Goal: Task Accomplishment & Management: Manage account settings

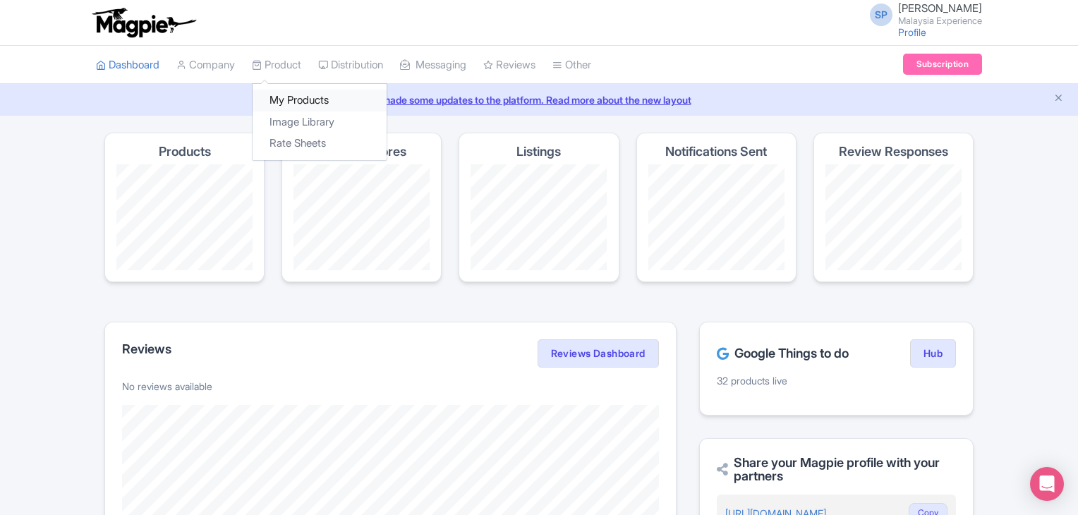
click at [303, 95] on link "My Products" at bounding box center [320, 101] width 134 height 22
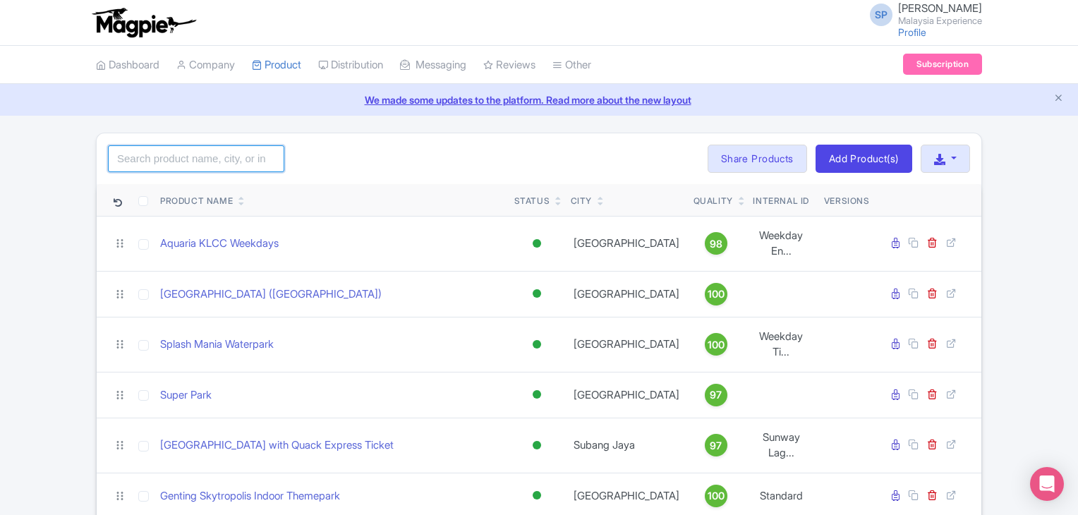
click at [132, 153] on input "search" at bounding box center [196, 158] width 176 height 27
type input "splash"
click button "Search" at bounding box center [0, 0] width 0 height 0
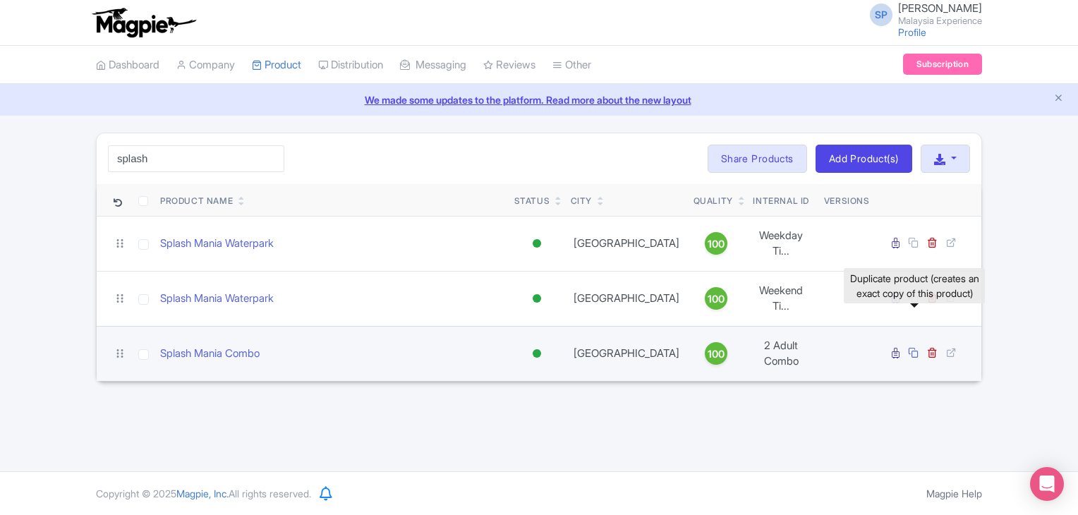
click at [914, 347] on icon at bounding box center [913, 352] width 11 height 11
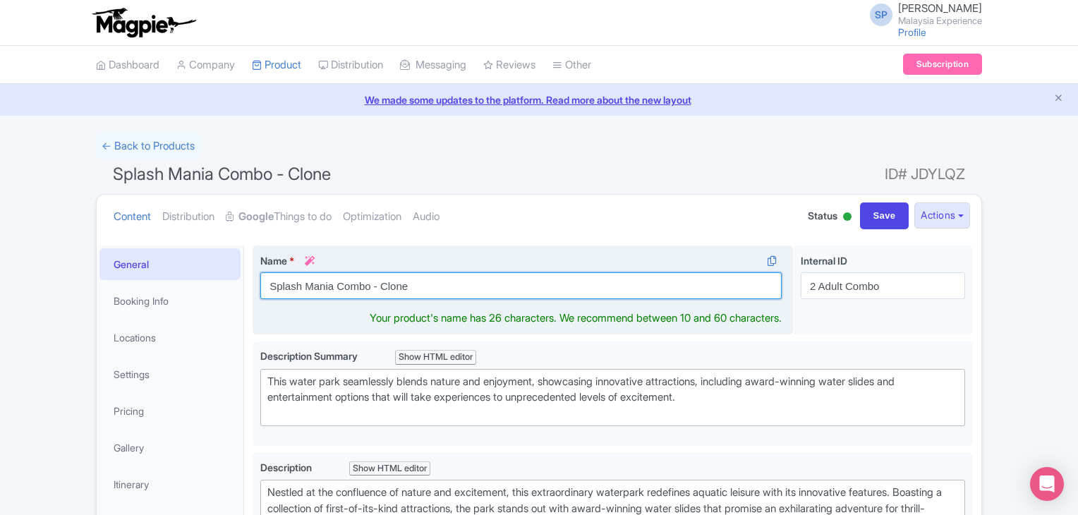
drag, startPoint x: 0, startPoint y: 0, endPoint x: 268, endPoint y: 298, distance: 401.2
click at [268, 298] on input "Splash Mania Combo - Clone" at bounding box center [520, 285] width 521 height 27
click at [478, 272] on input "Splash" at bounding box center [520, 285] width 521 height 27
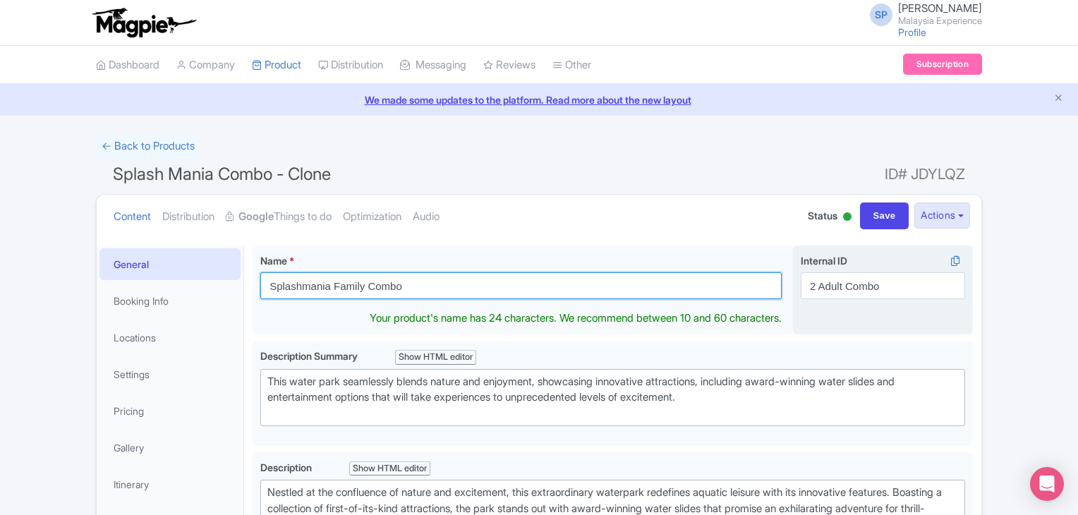
type input "Splashmania Family Combo"
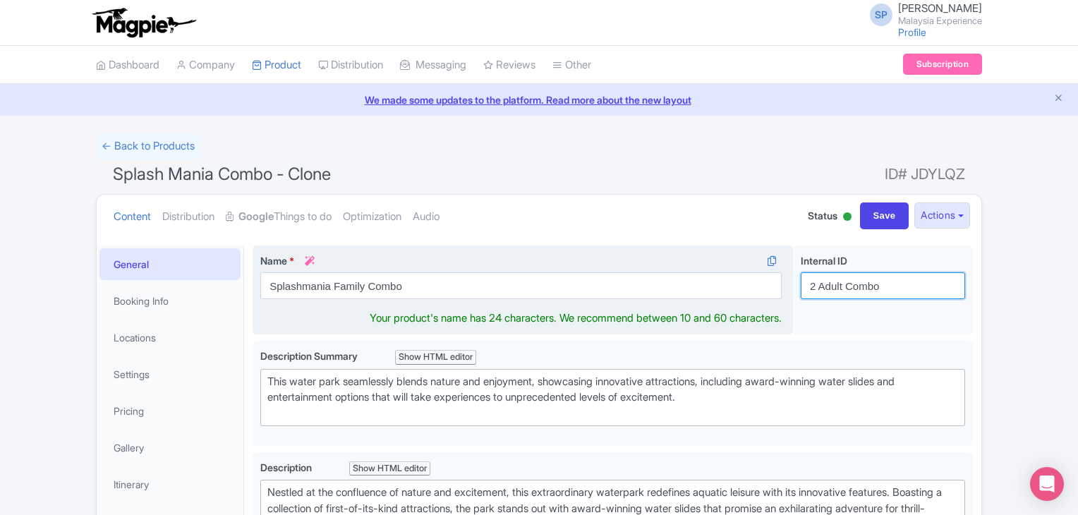
drag, startPoint x: 904, startPoint y: 280, endPoint x: 421, endPoint y: 269, distance: 483.4
click at [425, 272] on div "Splash Mania Combo - Clone Name * i Splashmania Family Combo Your product's nam…" at bounding box center [613, 293] width 720 height 95
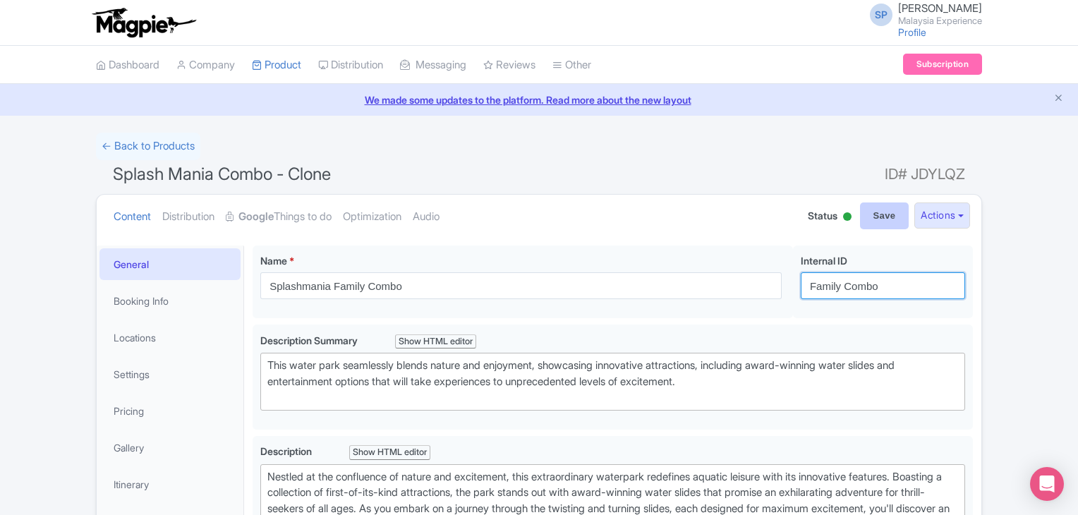
type input "Family Combo"
click at [892, 218] on input "Save" at bounding box center [884, 215] width 49 height 27
type input "Saving..."
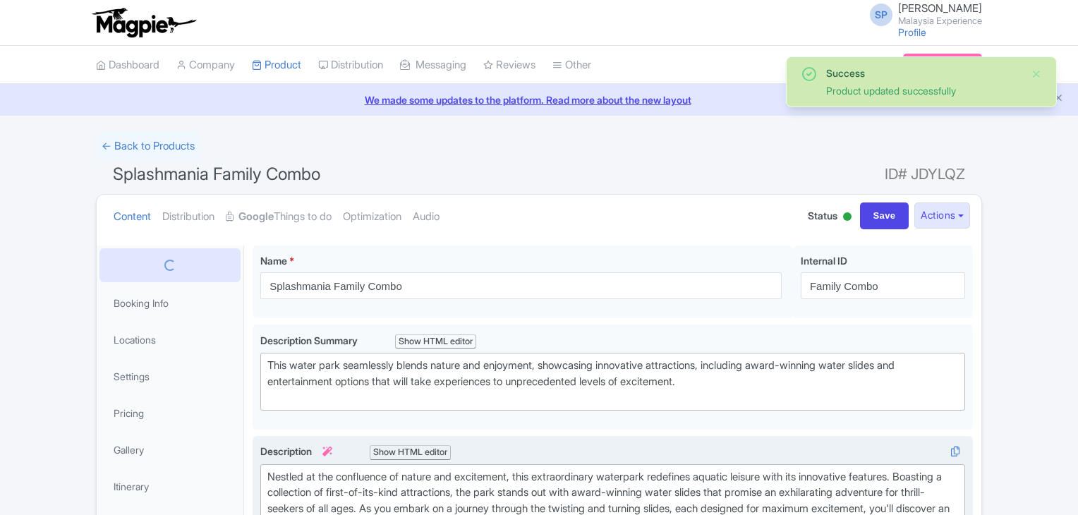
scroll to position [245, 0]
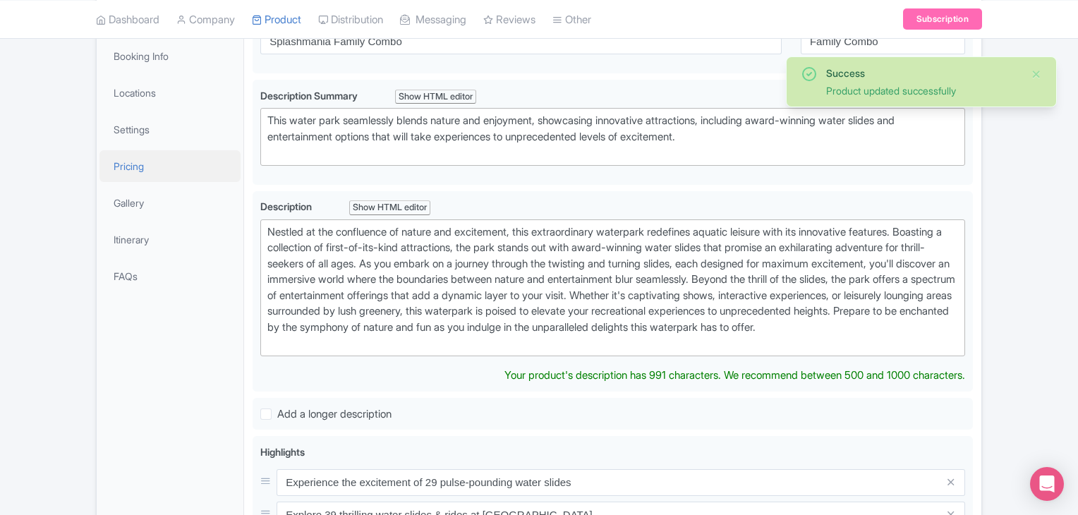
click at [118, 164] on link "Pricing" at bounding box center [169, 166] width 141 height 32
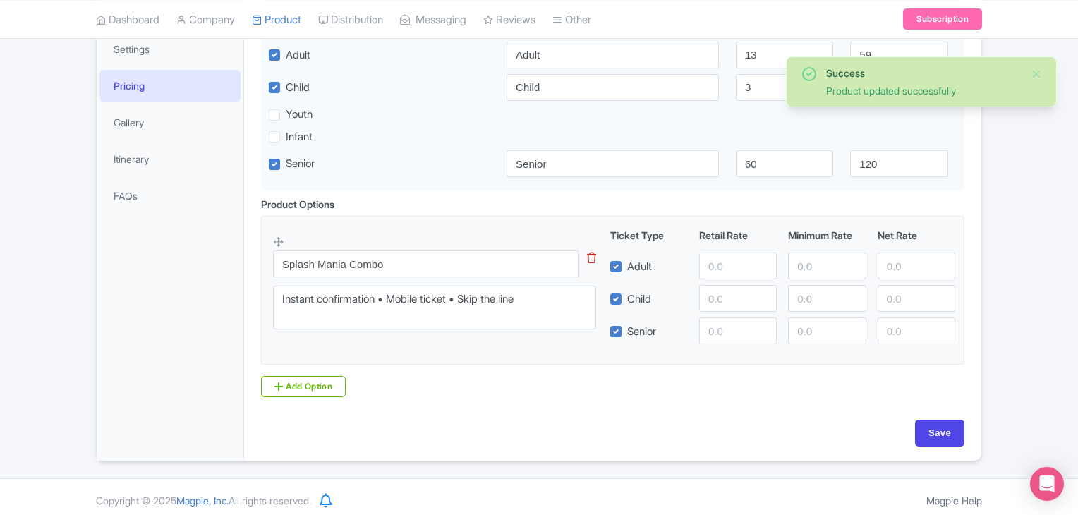
scroll to position [332, 0]
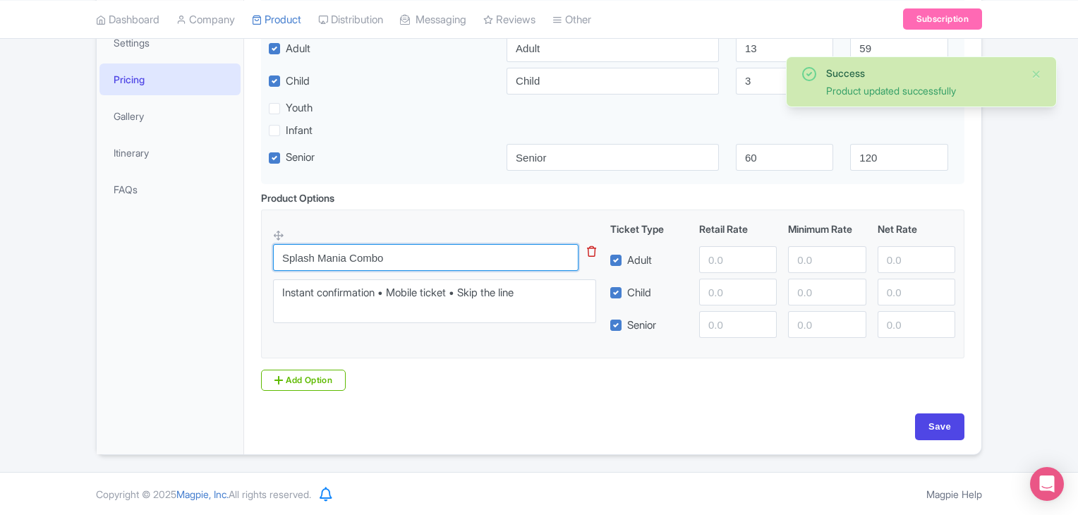
drag, startPoint x: 444, startPoint y: 262, endPoint x: 111, endPoint y: 255, distance: 333.1
click at [202, 255] on div "General Booking Info Locations Settings Pricing Gallery Itinerary FAQs Splashma…" at bounding box center [539, 179] width 885 height 549
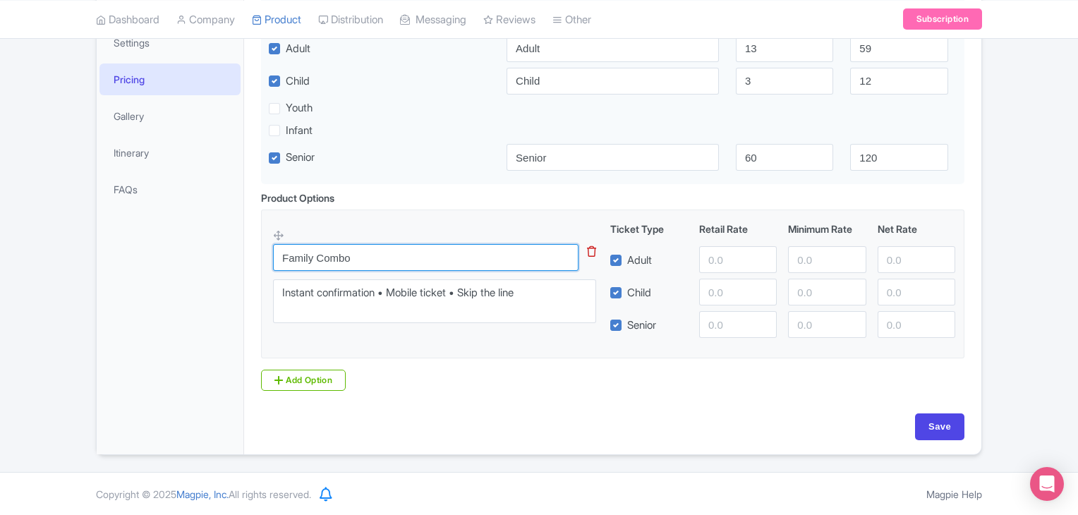
type input "Family Combo"
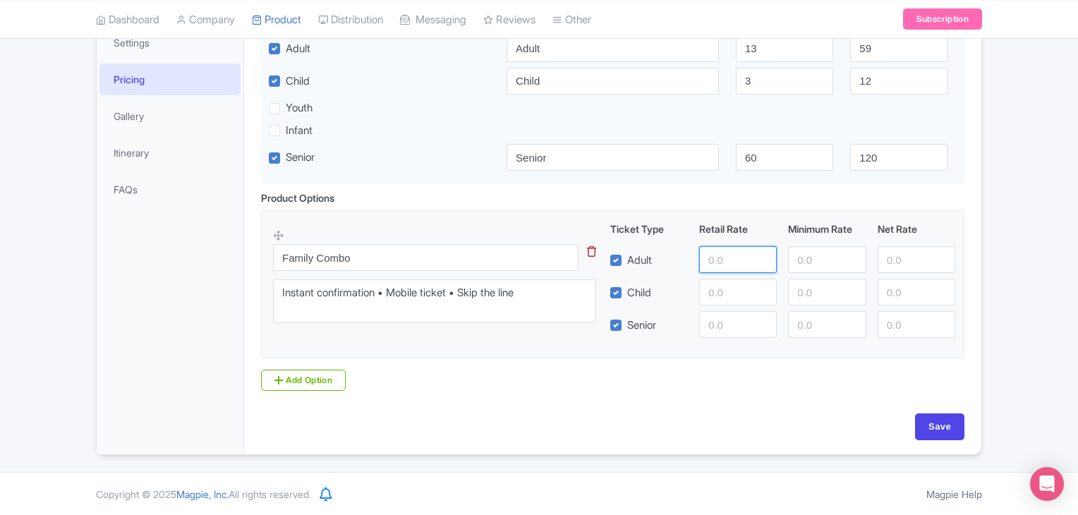
click at [724, 258] on input "number" at bounding box center [738, 259] width 78 height 27
type input "200"
click at [921, 416] on input "Save" at bounding box center [939, 426] width 49 height 27
type input "Saving..."
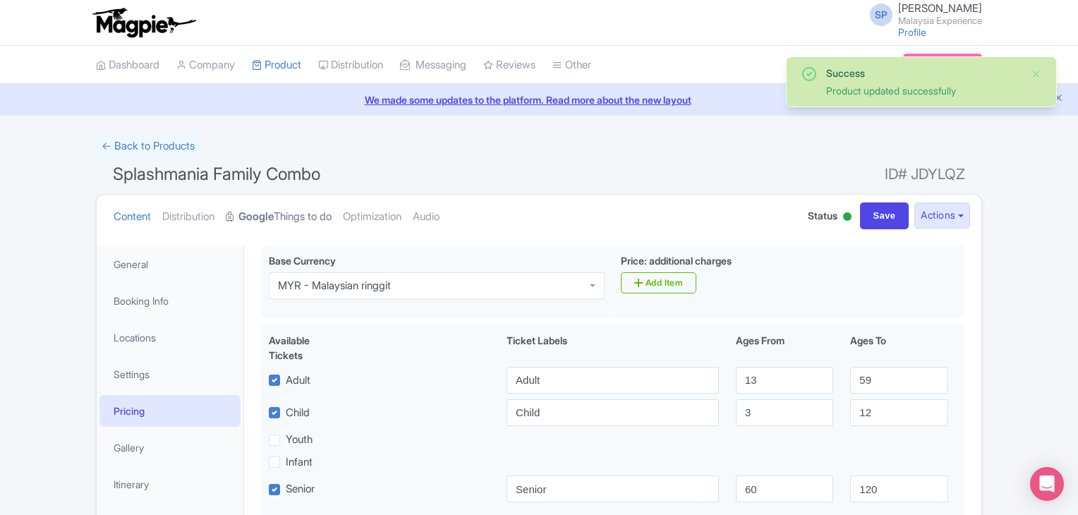
click at [251, 211] on strong "Google" at bounding box center [255, 217] width 35 height 16
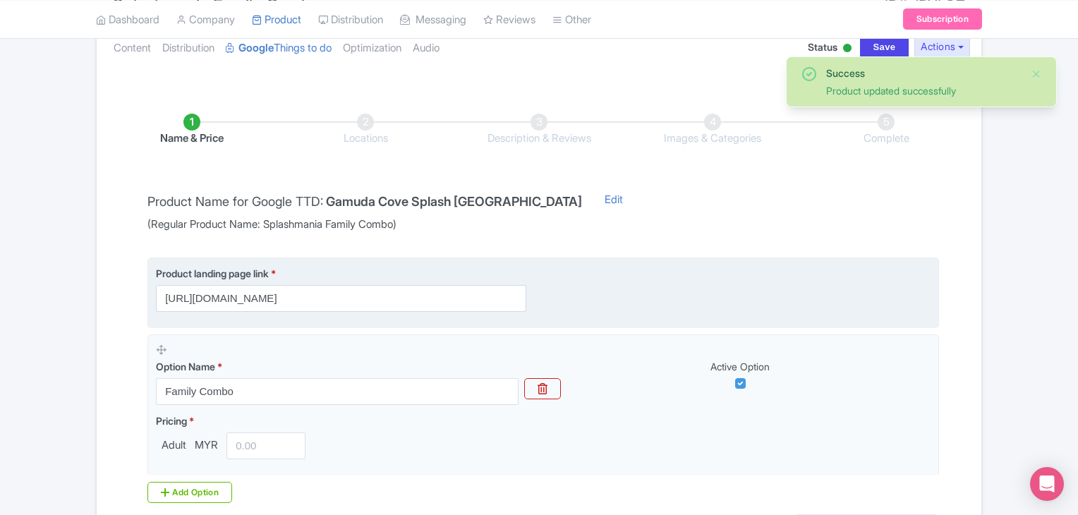
scroll to position [212, 0]
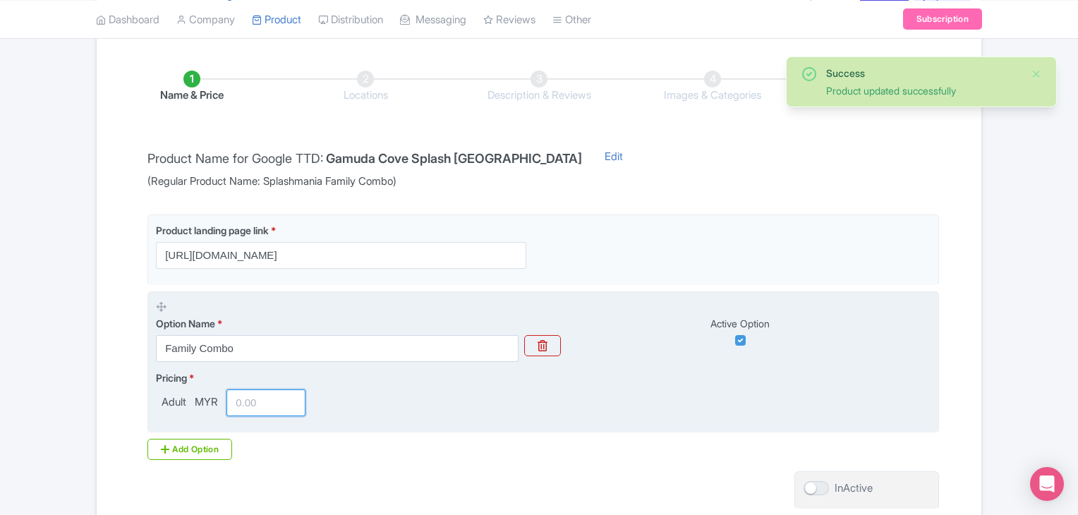
click at [240, 396] on input "number" at bounding box center [265, 402] width 79 height 27
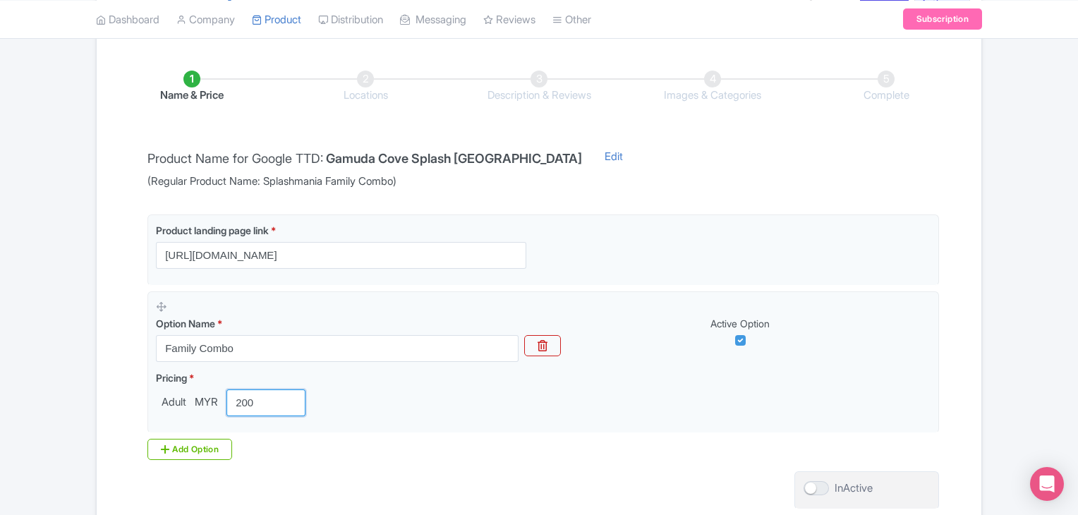
scroll to position [282, 0]
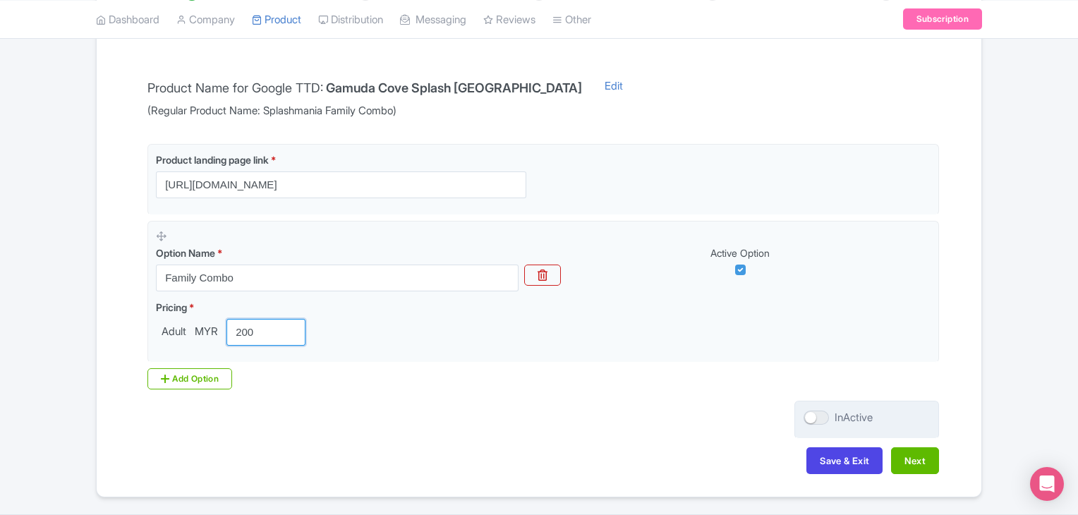
type input "200"
click at [825, 421] on div at bounding box center [816, 418] width 25 height 14
click at [813, 421] on input "InActive" at bounding box center [808, 417] width 9 height 9
checkbox input "true"
click at [924, 465] on button "Next" at bounding box center [915, 460] width 48 height 27
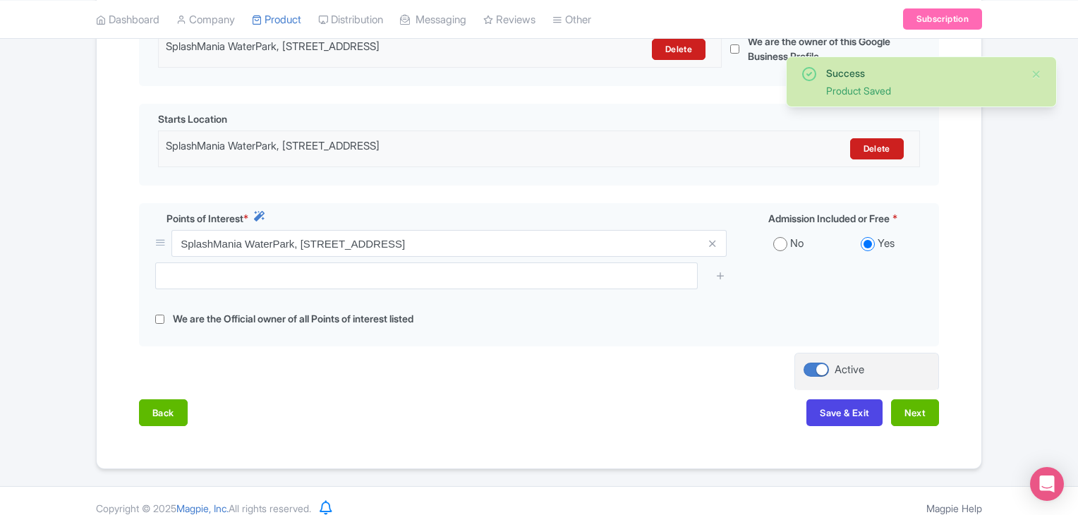
scroll to position [406, 0]
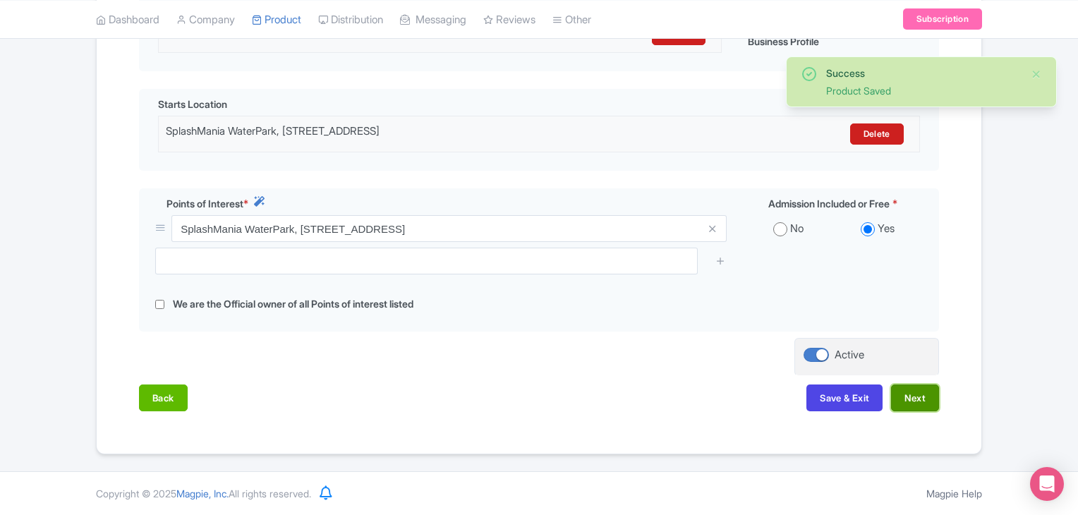
click at [919, 399] on button "Next" at bounding box center [915, 398] width 48 height 27
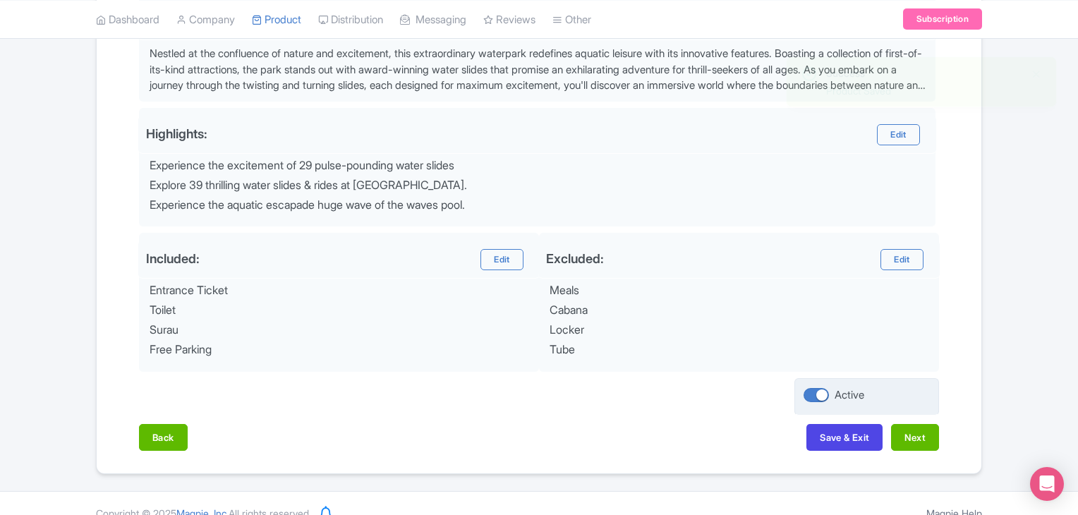
scroll to position [524, 0]
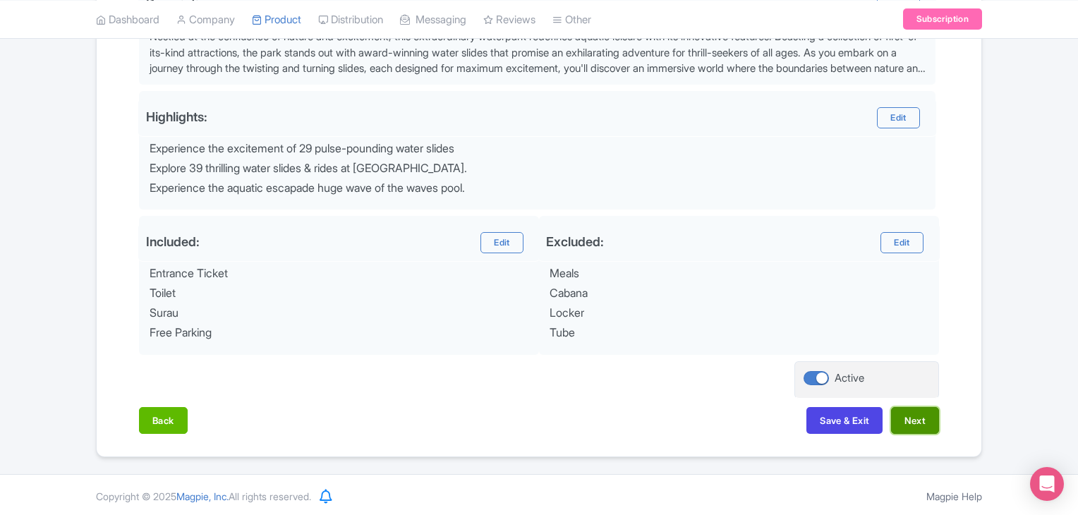
click at [915, 427] on button "Next" at bounding box center [915, 420] width 48 height 27
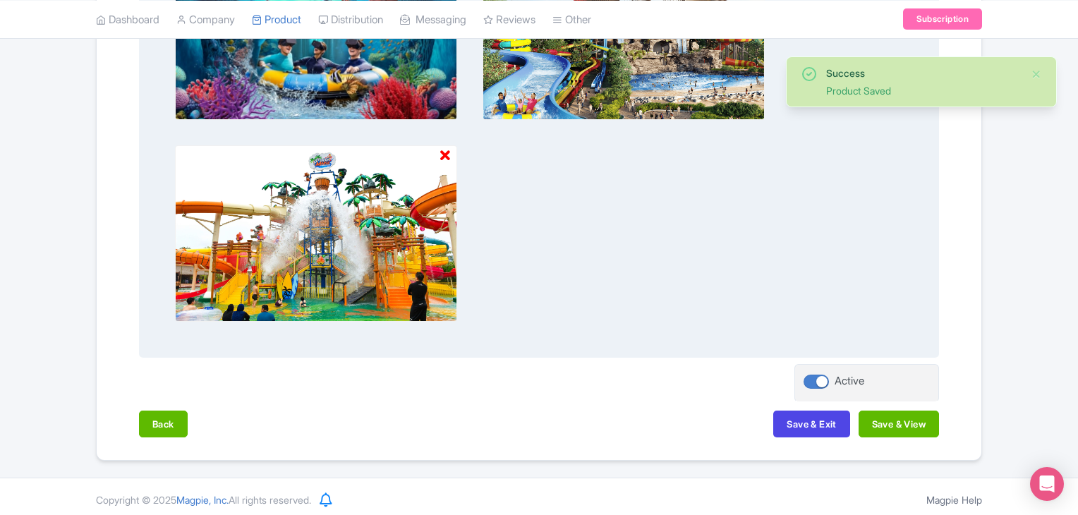
scroll to position [612, 0]
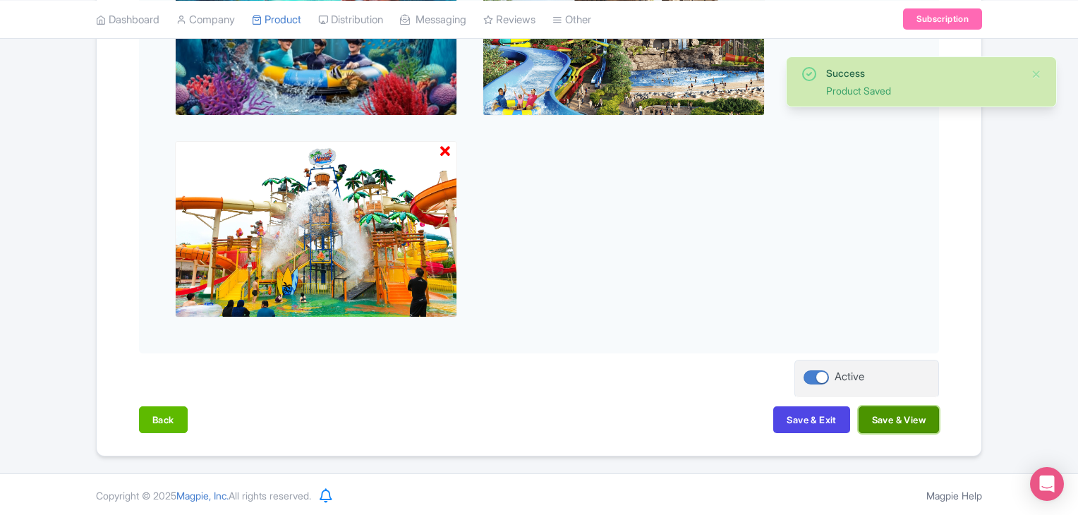
click at [892, 420] on button "Save & View" at bounding box center [899, 419] width 80 height 27
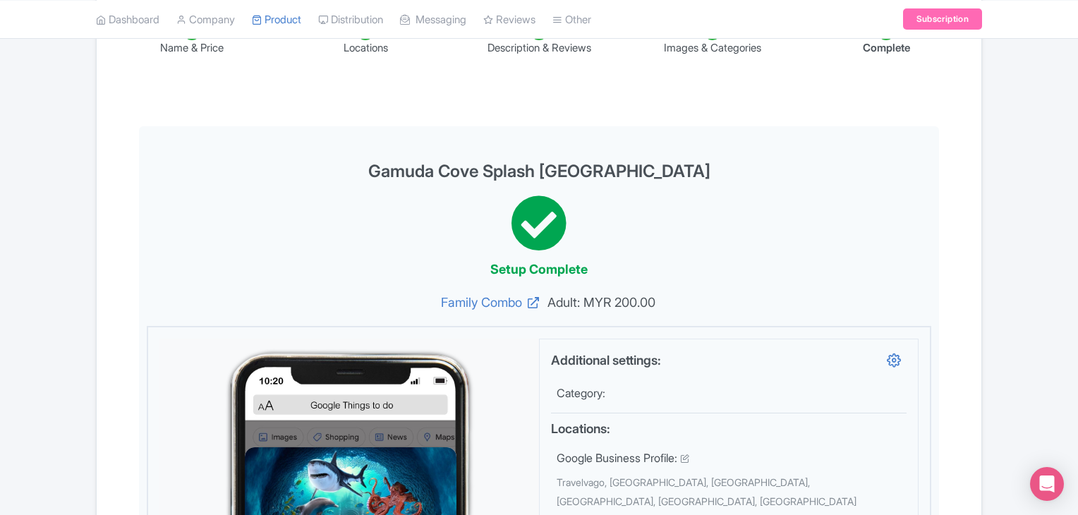
scroll to position [118, 0]
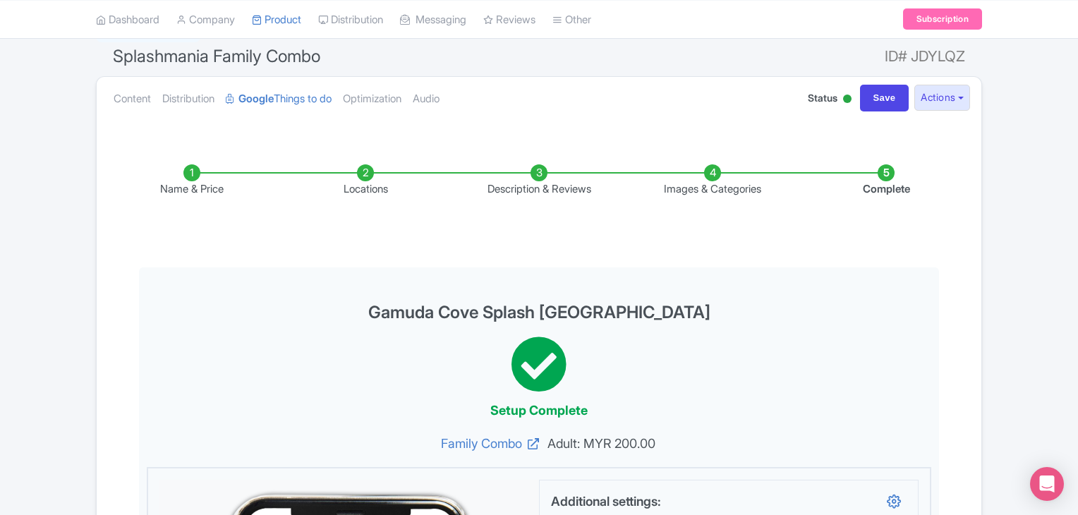
click at [186, 168] on li "Name & Price" at bounding box center [192, 180] width 174 height 33
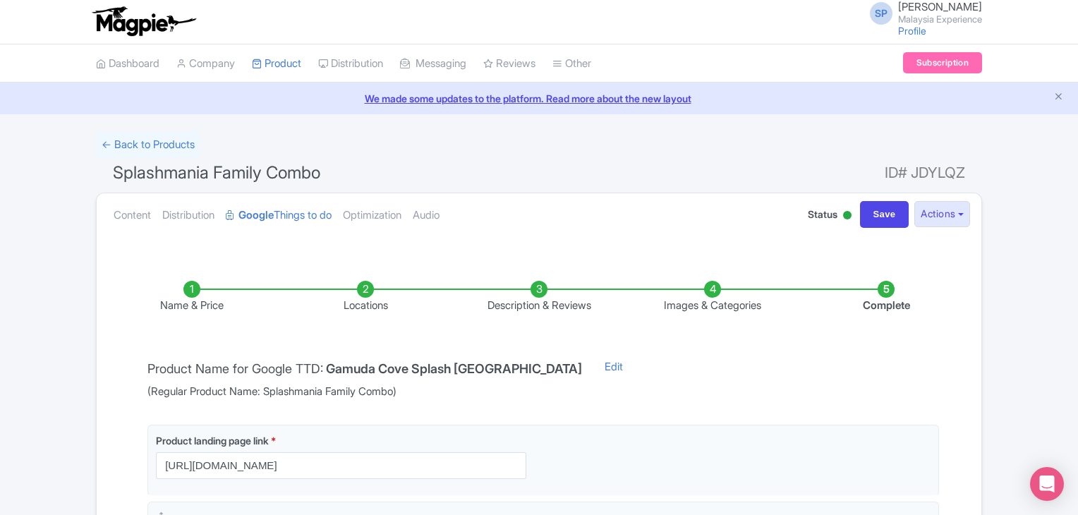
scroll to position [0, 0]
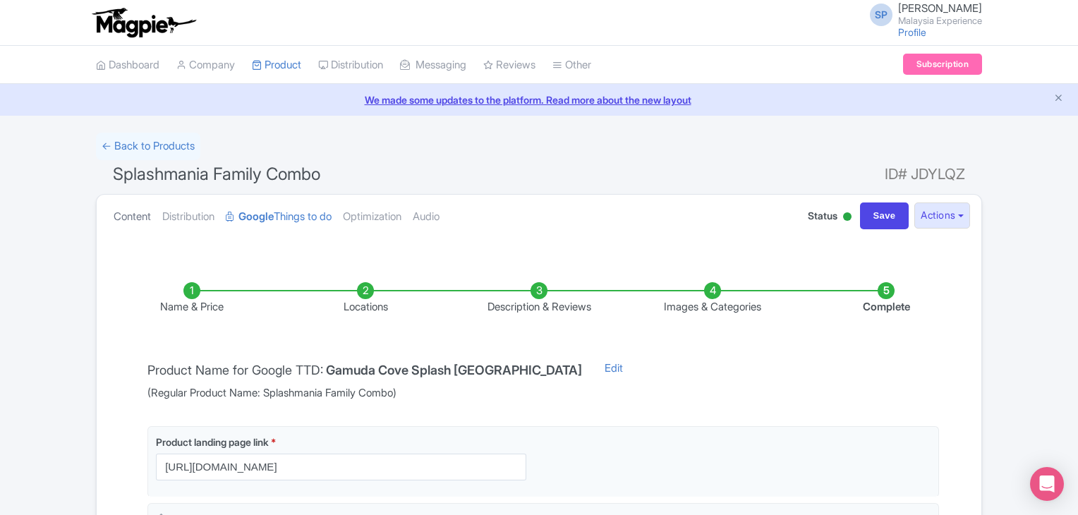
click at [135, 214] on link "Content" at bounding box center [132, 217] width 37 height 44
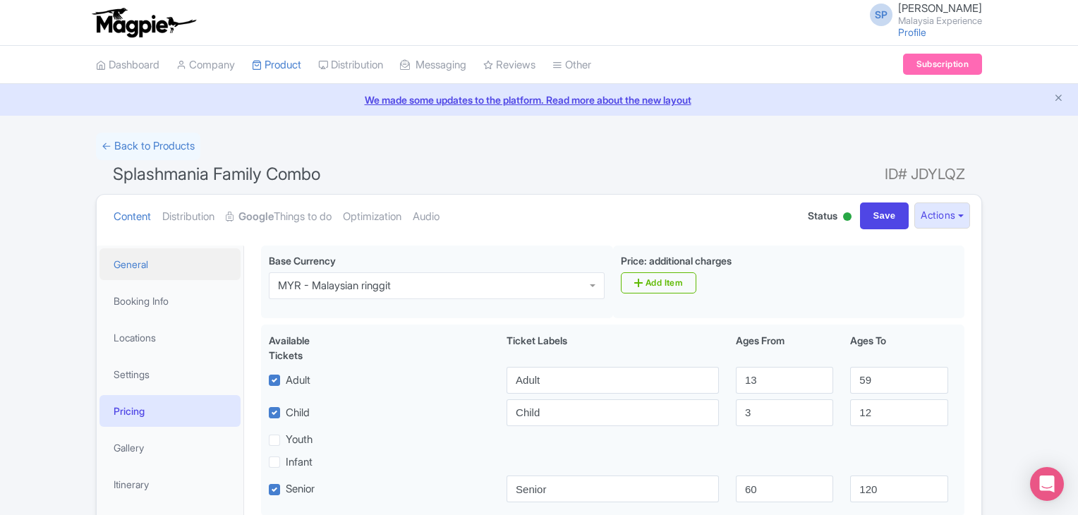
click at [114, 267] on link "General" at bounding box center [169, 264] width 141 height 32
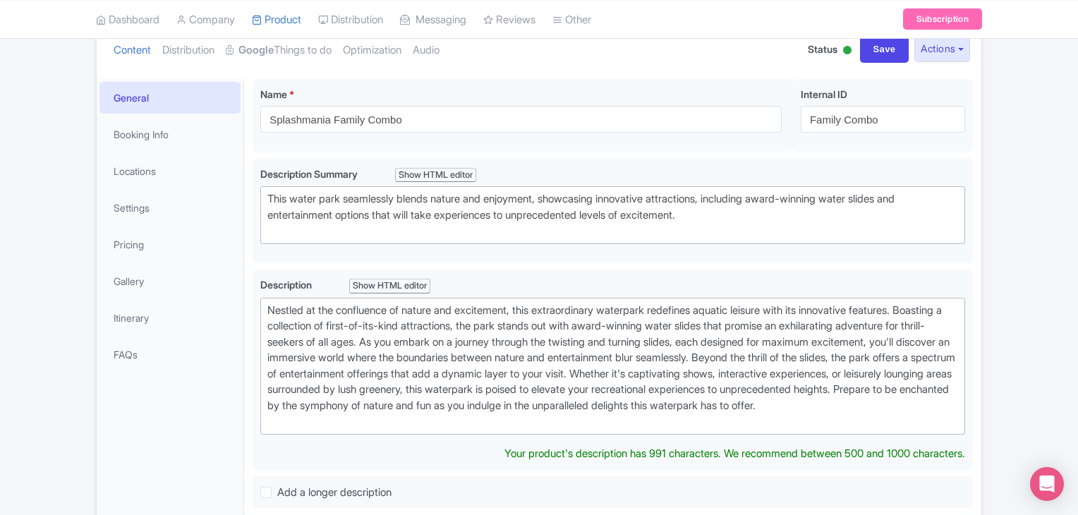
scroll to position [212, 0]
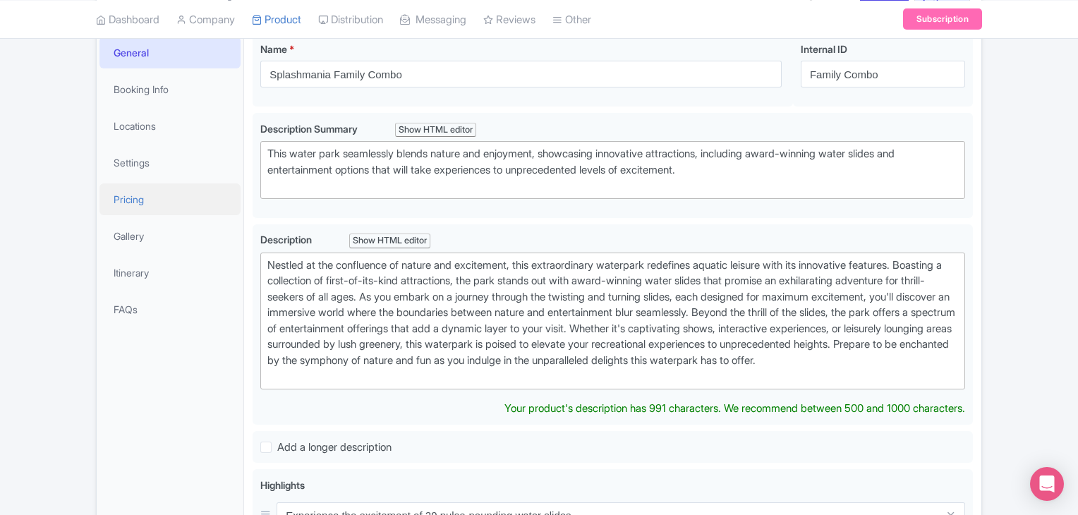
click at [149, 188] on link "Pricing" at bounding box center [169, 199] width 141 height 32
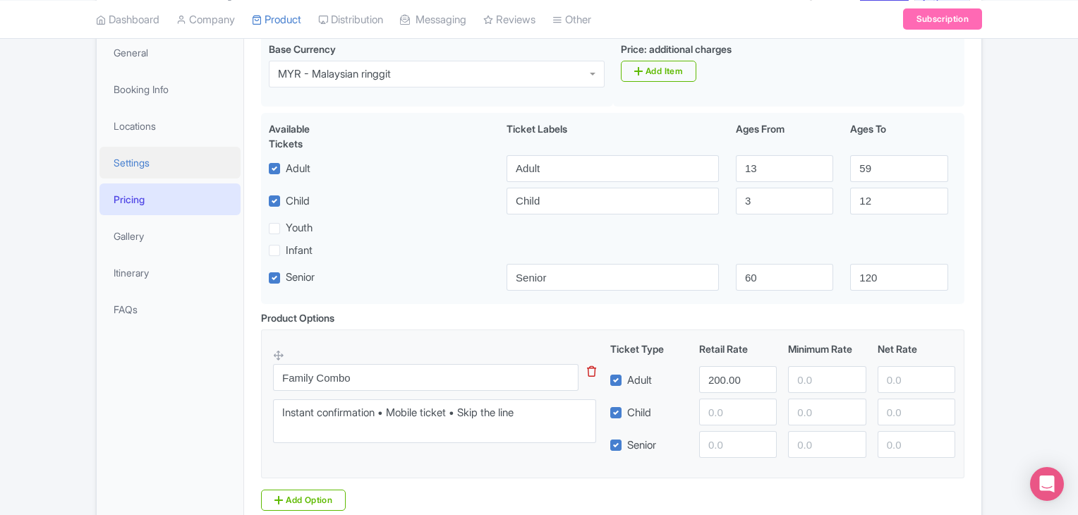
click at [150, 162] on link "Settings" at bounding box center [169, 163] width 141 height 32
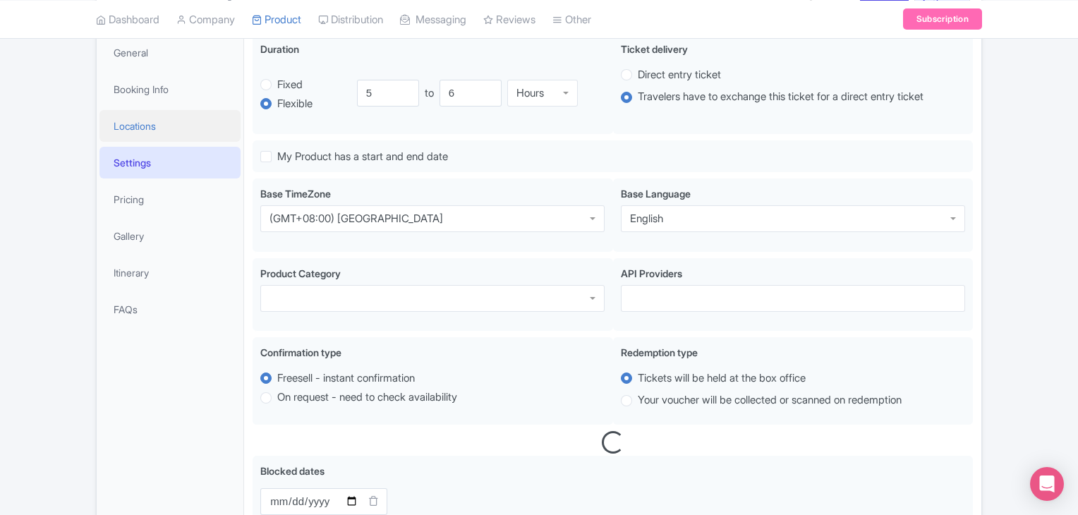
click at [150, 119] on link "Locations" at bounding box center [169, 126] width 141 height 32
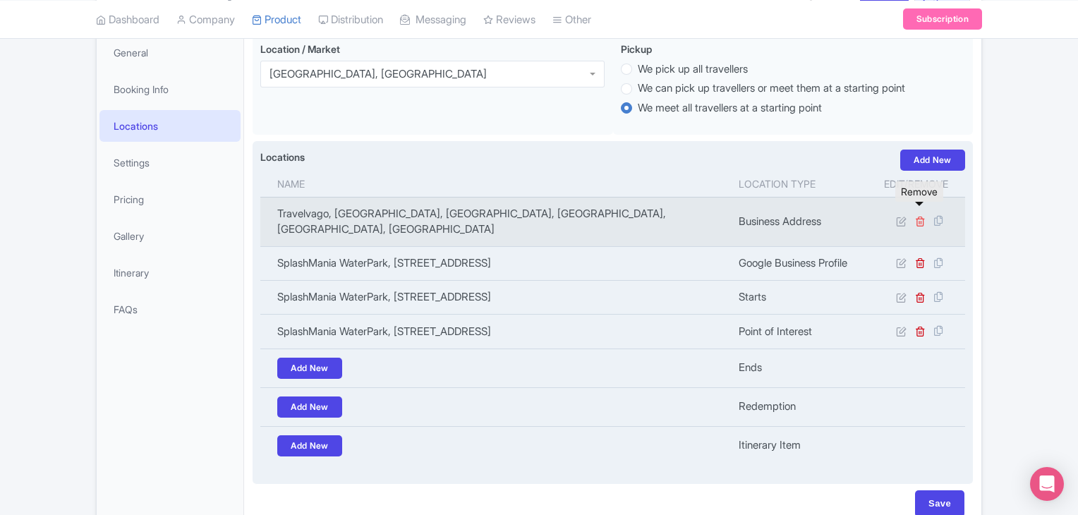
click at [924, 216] on icon at bounding box center [920, 221] width 11 height 11
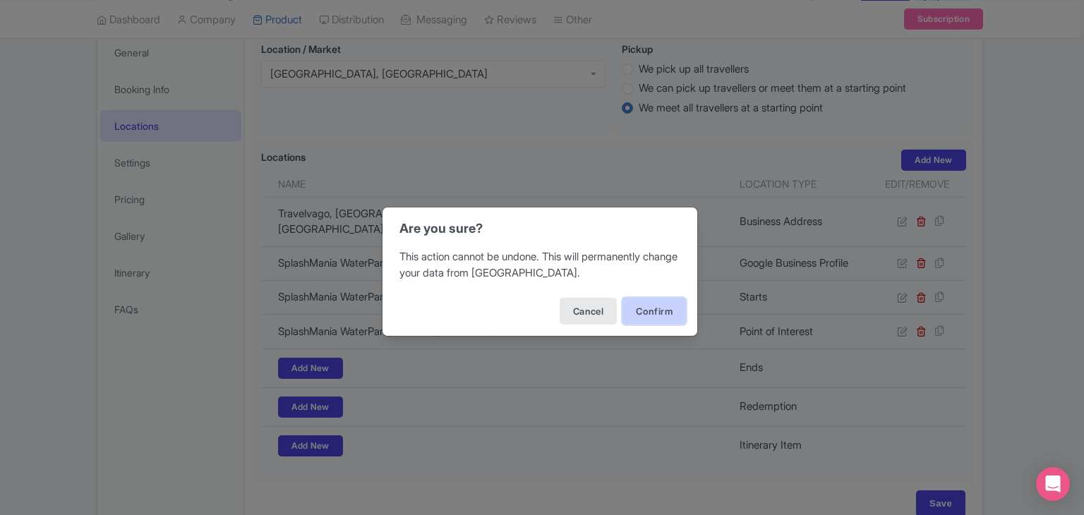
click at [671, 315] on button "Confirm" at bounding box center [653, 311] width 63 height 27
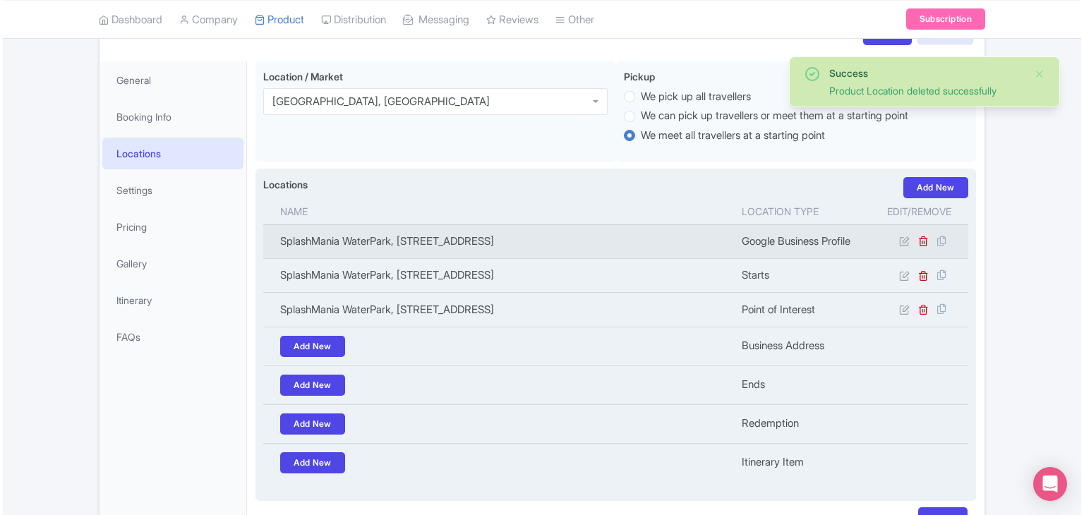
scroll to position [104, 0]
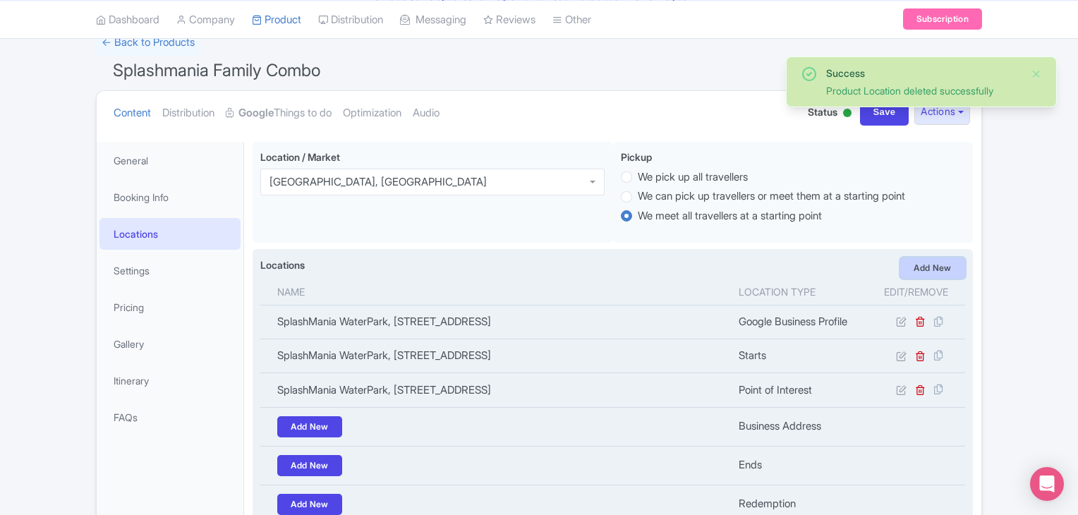
click at [935, 275] on link "Add New" at bounding box center [932, 268] width 65 height 21
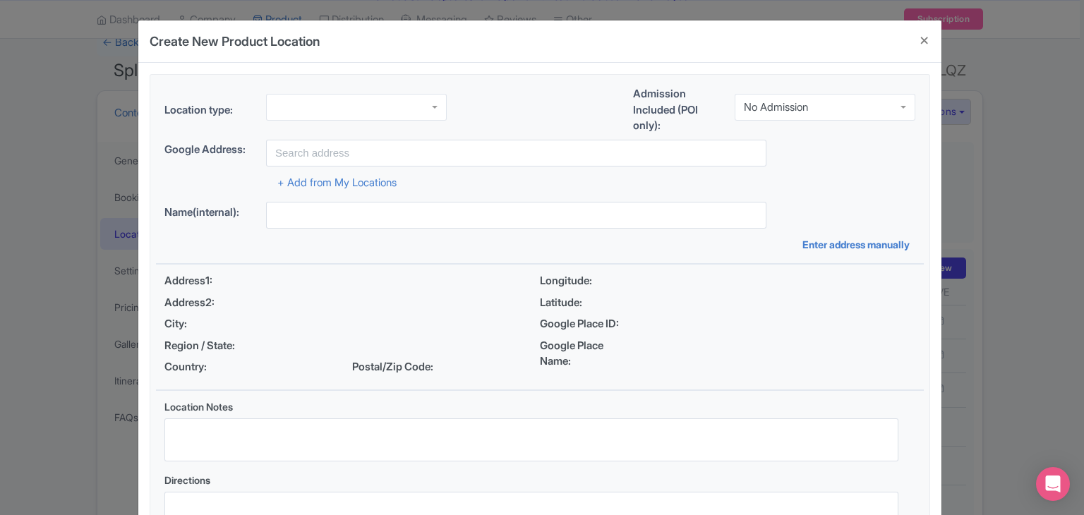
click at [332, 121] on div "Location type:" at bounding box center [305, 113] width 282 height 38
click at [341, 112] on div at bounding box center [356, 107] width 181 height 27
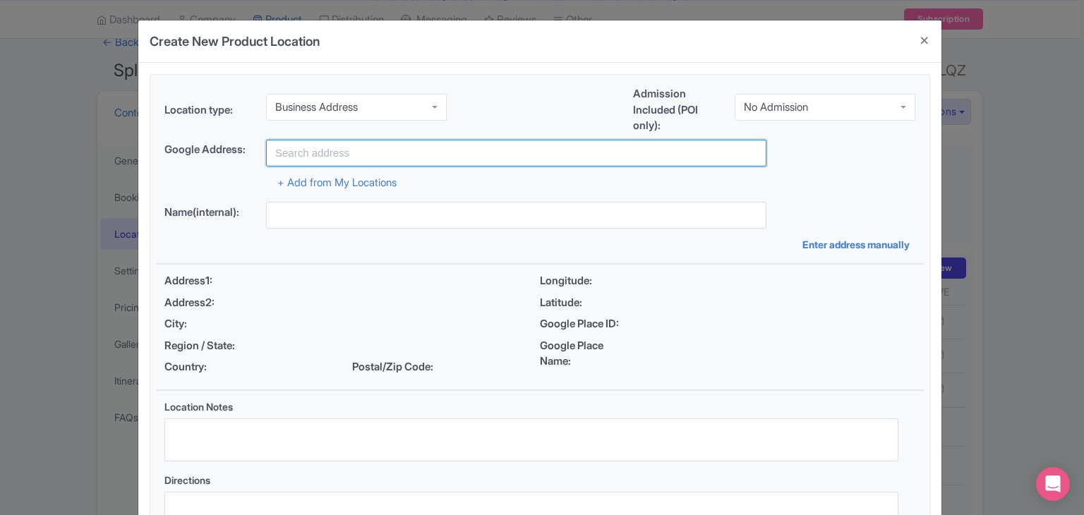
click at [351, 147] on input "text" at bounding box center [516, 153] width 500 height 27
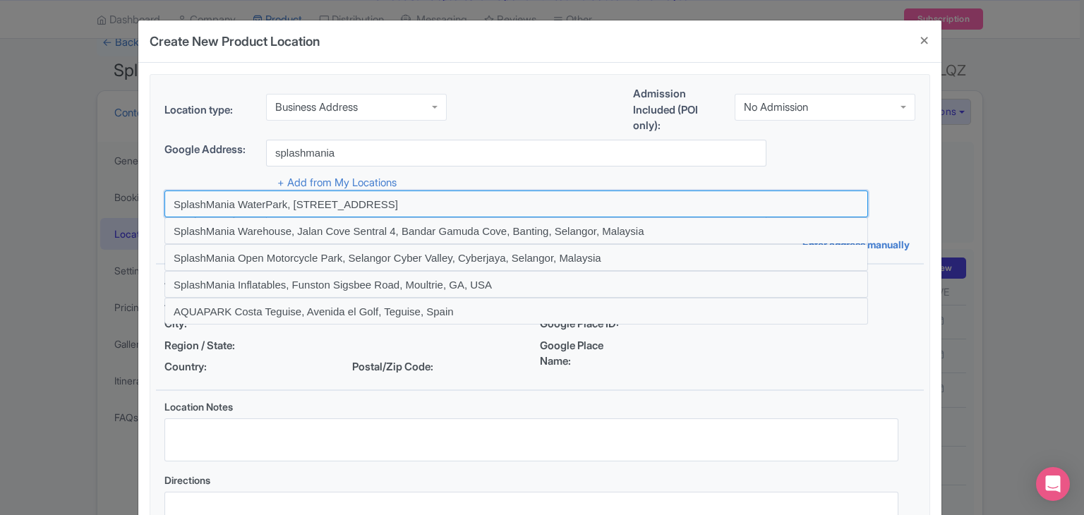
click at [217, 206] on input at bounding box center [515, 203] width 703 height 27
type input "SplashMania WaterPark, Jalan Cove Sentral 4, Bandar Gamuda Cove, Dengkil, Selan…"
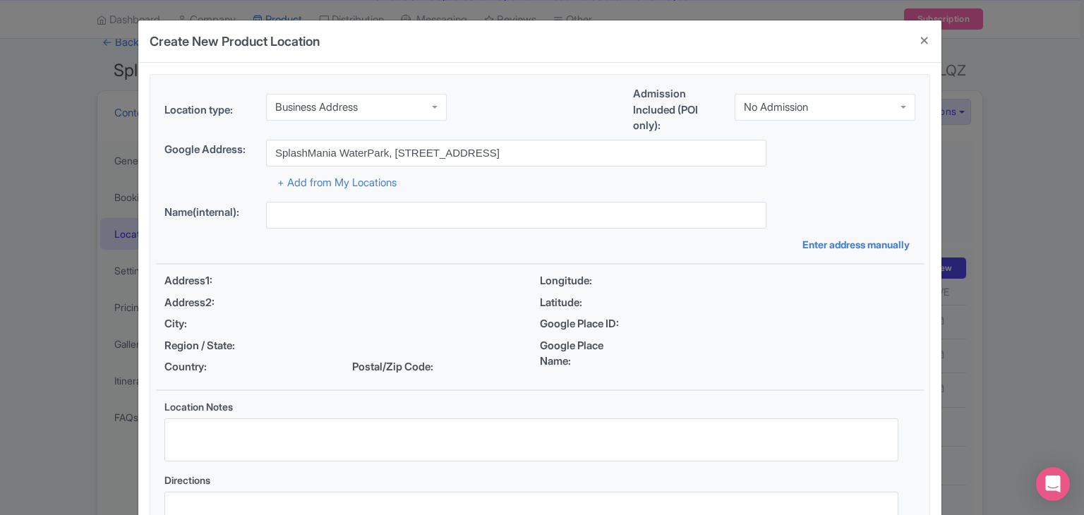
type input "SplashMania WaterPark, [STREET_ADDRESS]"
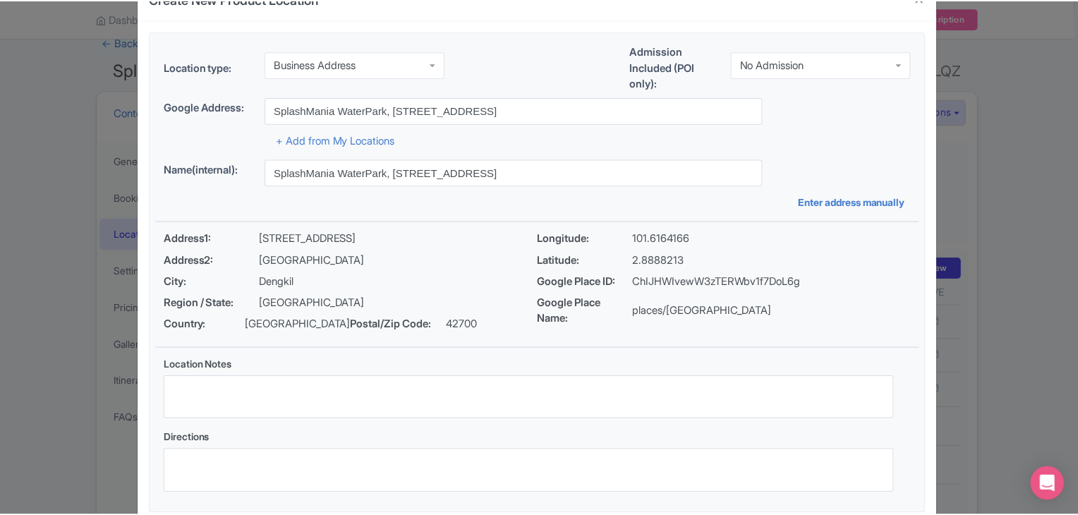
scroll to position [122, 0]
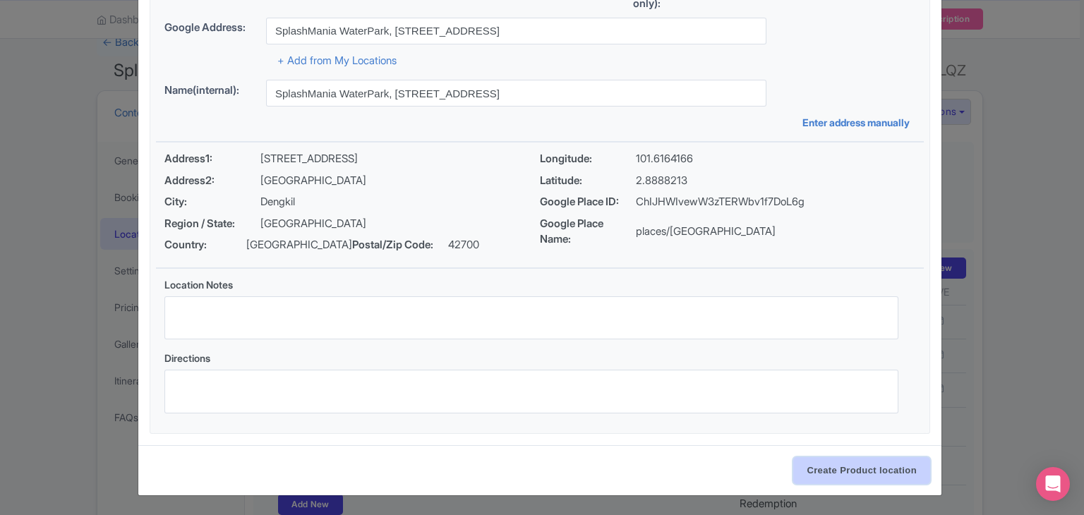
click at [888, 465] on input "Create Product location" at bounding box center [861, 470] width 137 height 27
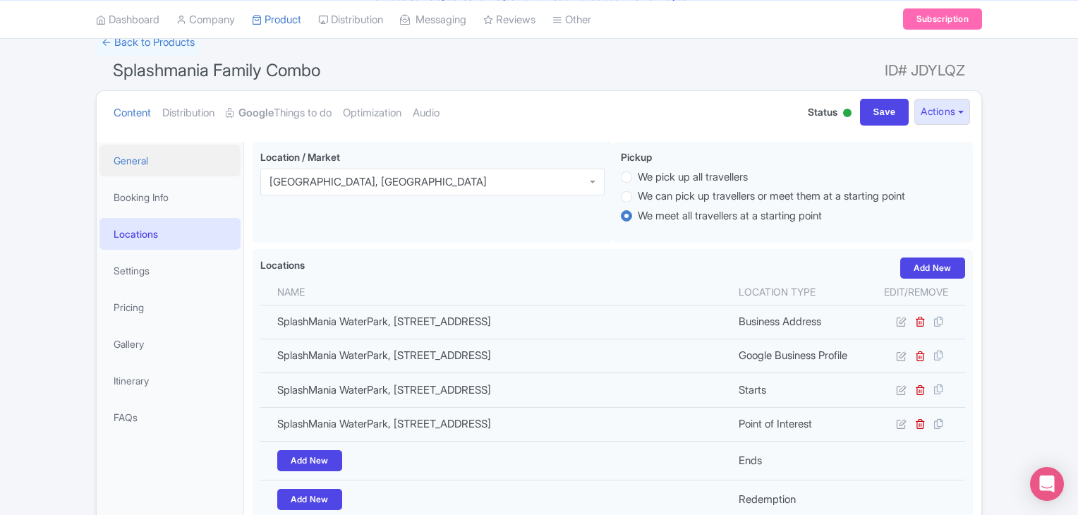
click at [138, 167] on link "General" at bounding box center [169, 161] width 141 height 32
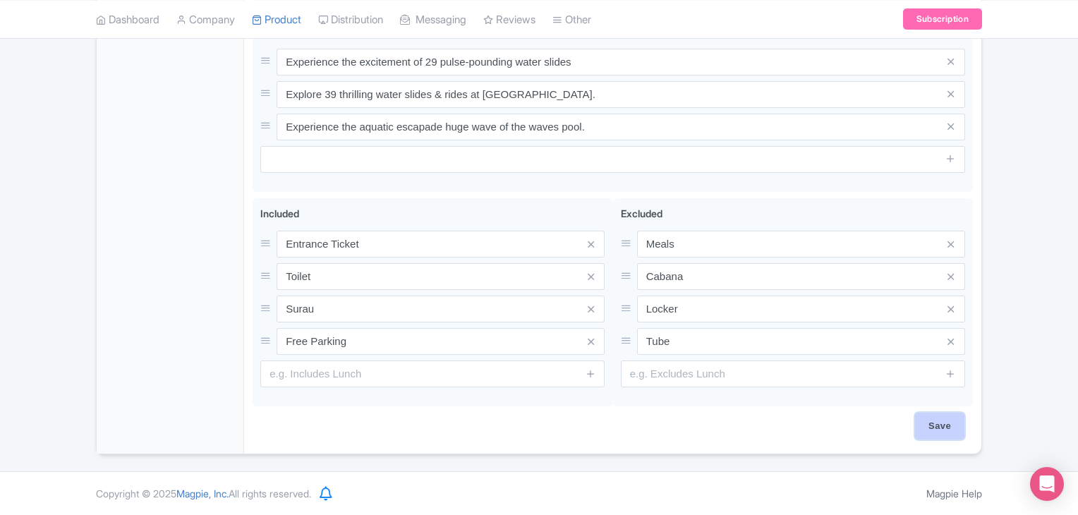
scroll to position [662, 0]
click at [959, 433] on input "Save" at bounding box center [939, 429] width 49 height 27
type input "Update Product"
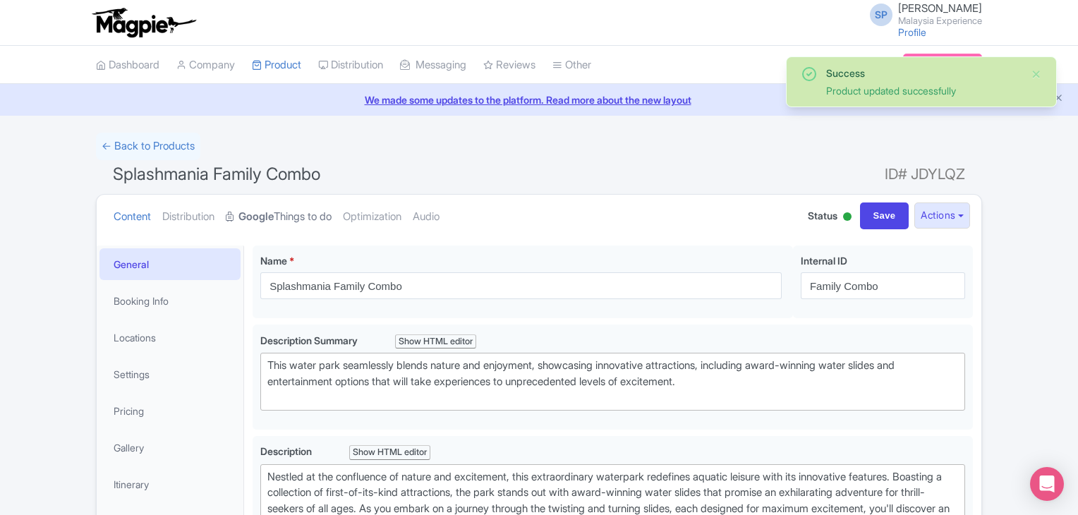
scroll to position [33, 0]
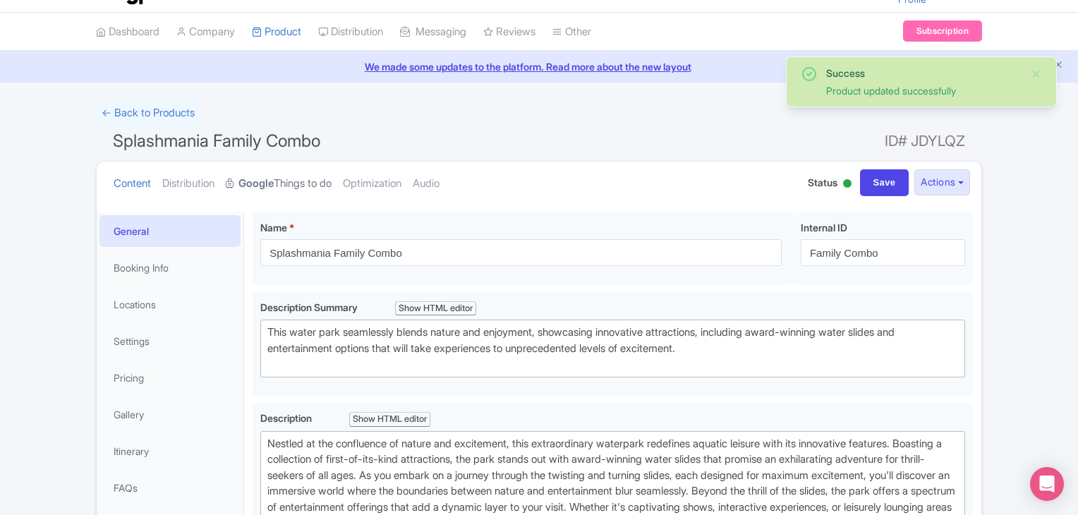
drag, startPoint x: 288, startPoint y: 194, endPoint x: 329, endPoint y: 171, distance: 47.1
click at [289, 195] on link "Google Things to do" at bounding box center [279, 184] width 106 height 44
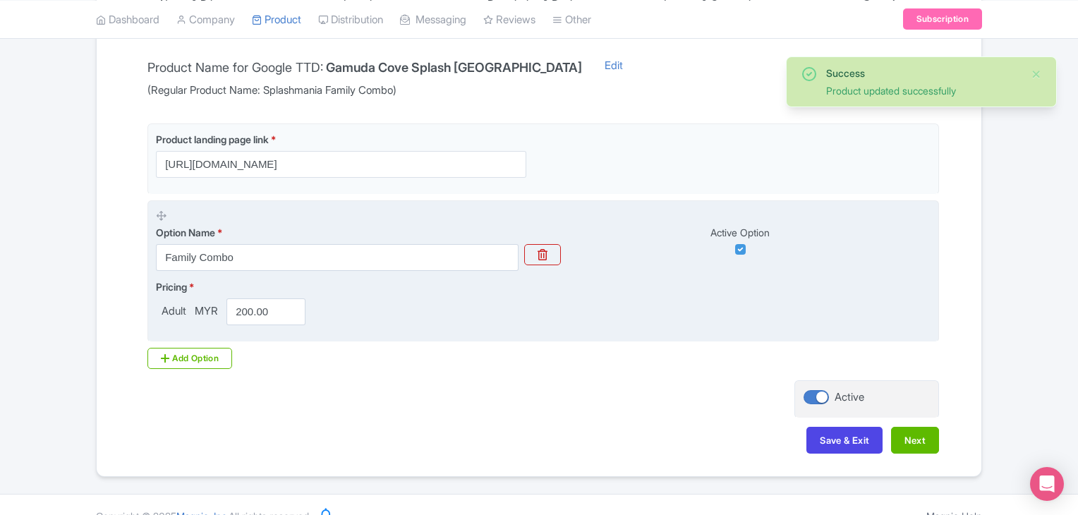
scroll to position [315, 0]
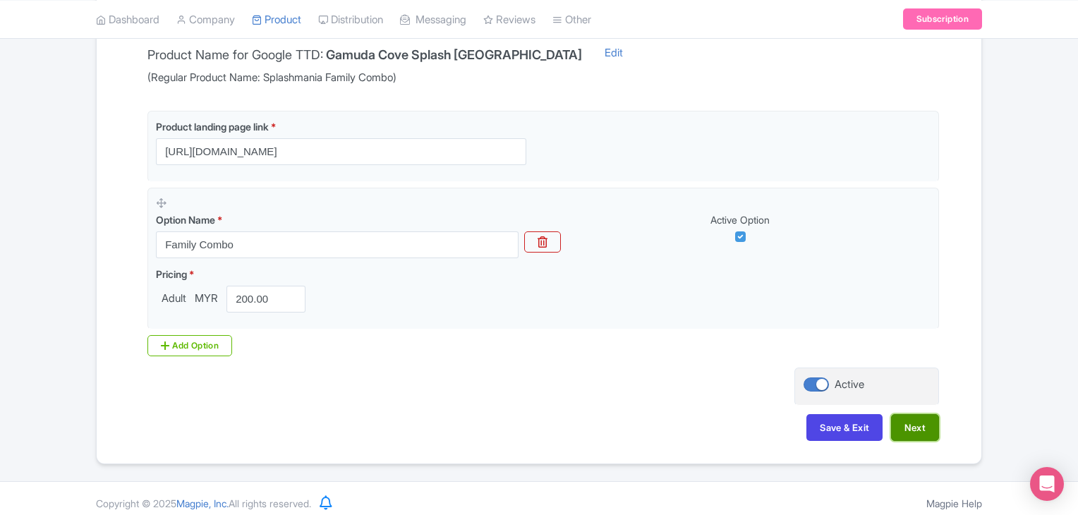
click at [907, 427] on button "Next" at bounding box center [915, 427] width 48 height 27
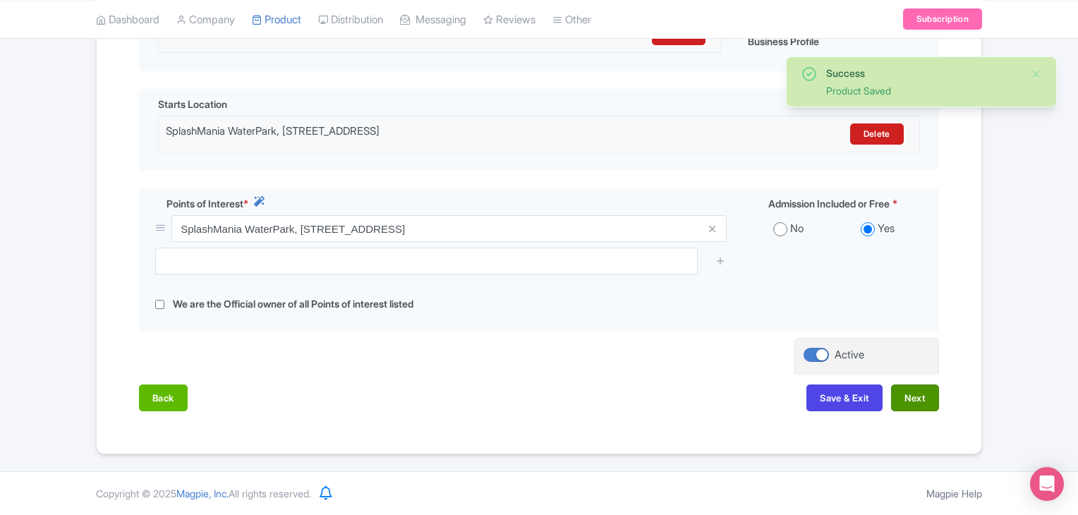
scroll to position [406, 0]
click at [921, 394] on button "Next" at bounding box center [915, 398] width 48 height 27
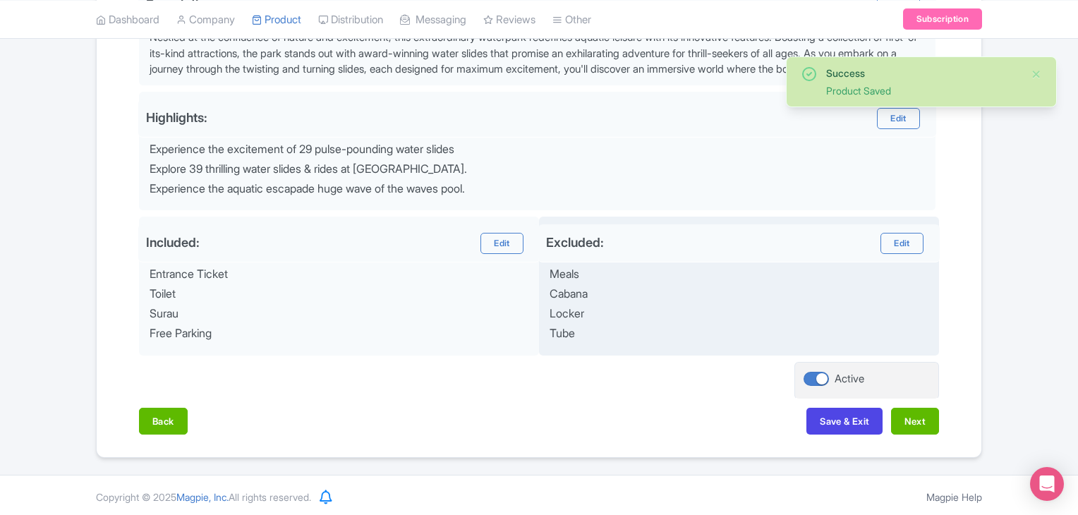
scroll to position [524, 0]
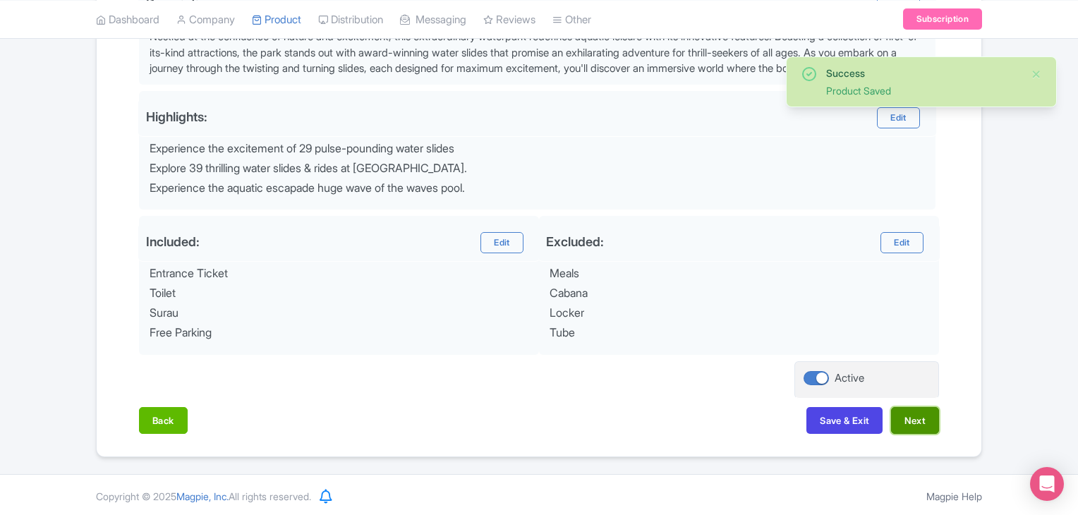
click at [927, 417] on button "Next" at bounding box center [915, 420] width 48 height 27
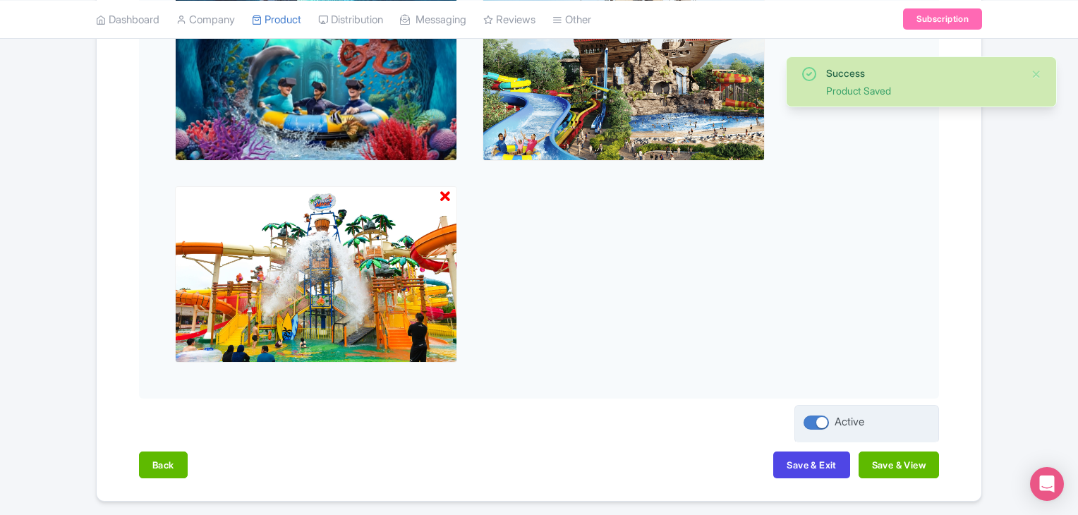
scroll to position [612, 0]
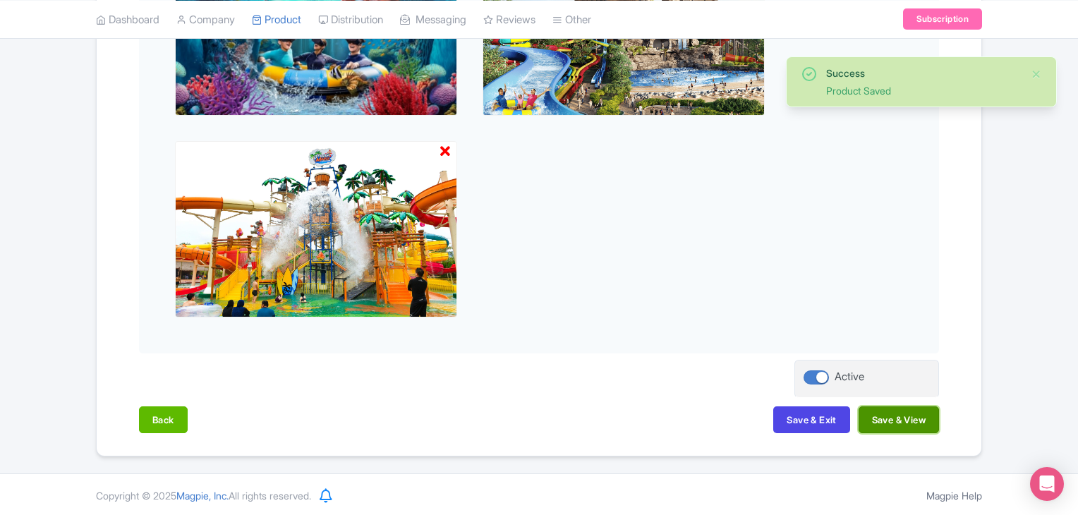
click at [919, 423] on button "Save & View" at bounding box center [899, 419] width 80 height 27
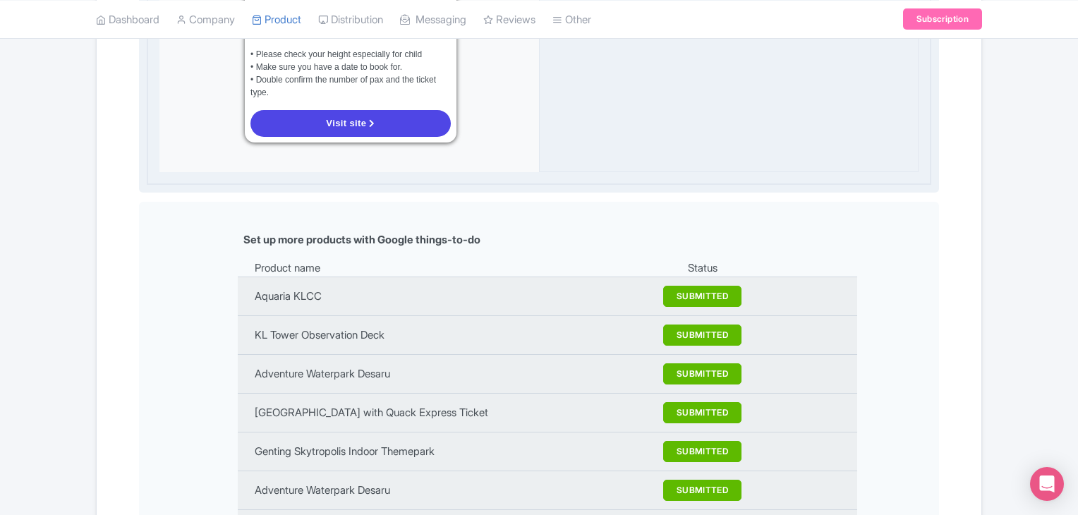
scroll to position [1529, 0]
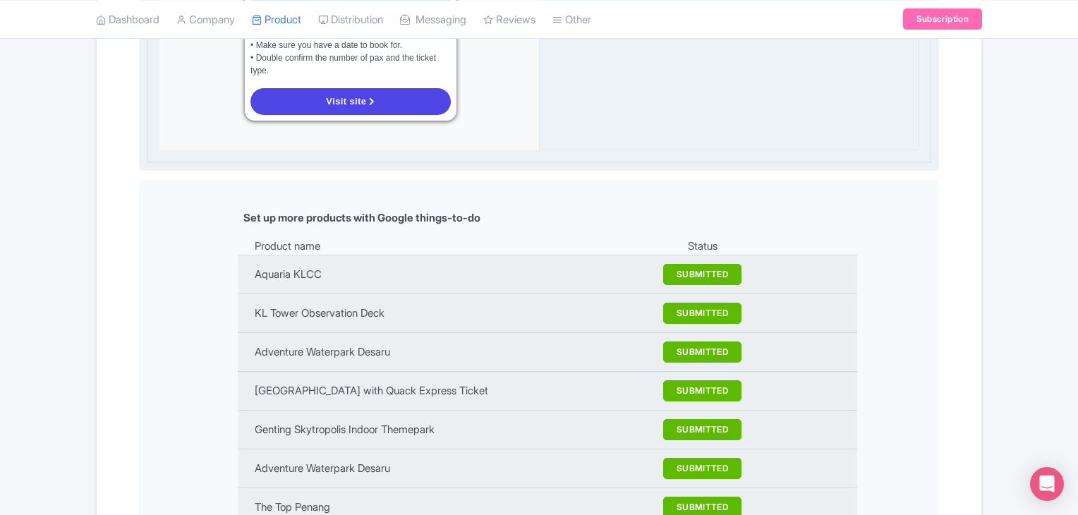
click at [353, 117] on div "Visit site" at bounding box center [351, 102] width 212 height 38
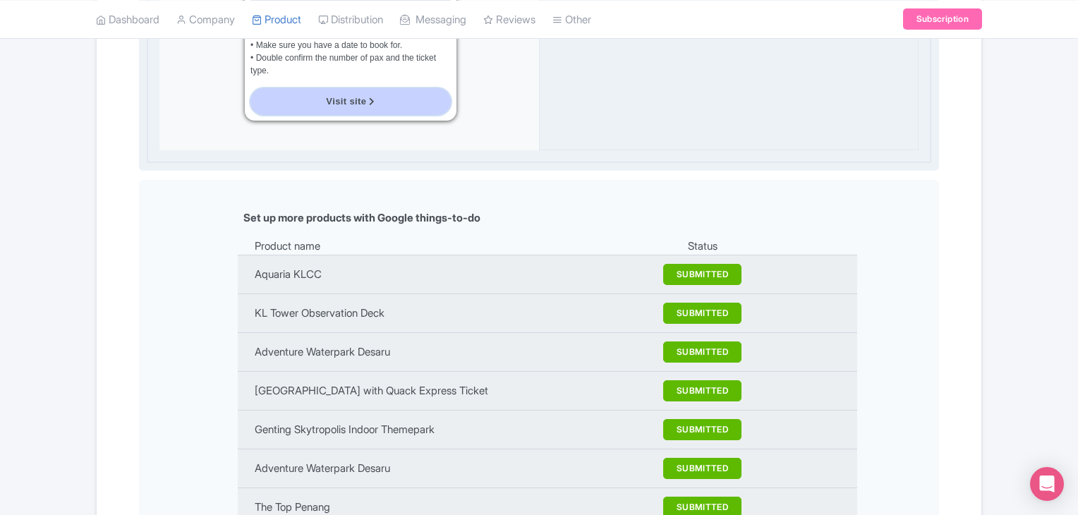
click at [354, 104] on span "Visit site" at bounding box center [346, 101] width 40 height 11
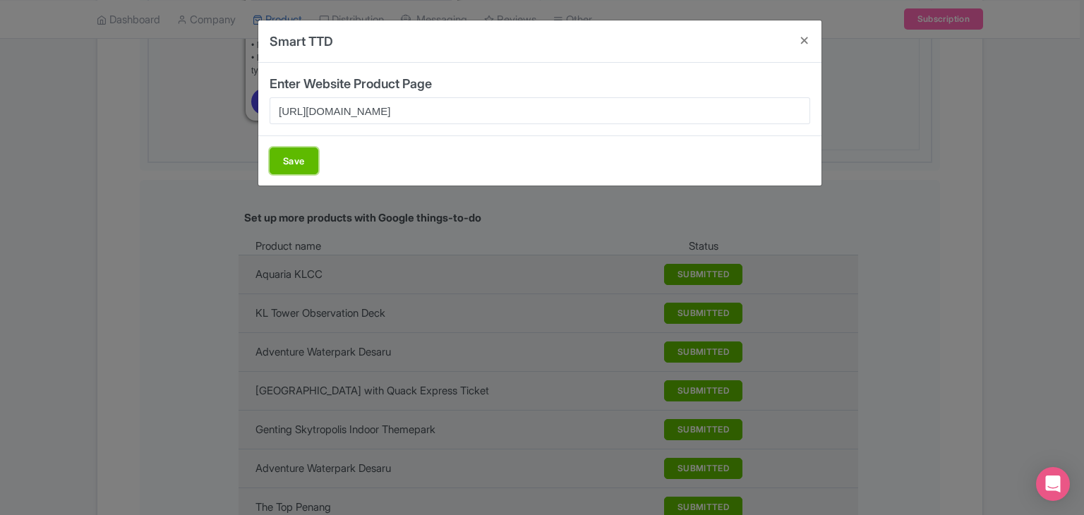
click at [306, 157] on button "Save" at bounding box center [294, 160] width 49 height 27
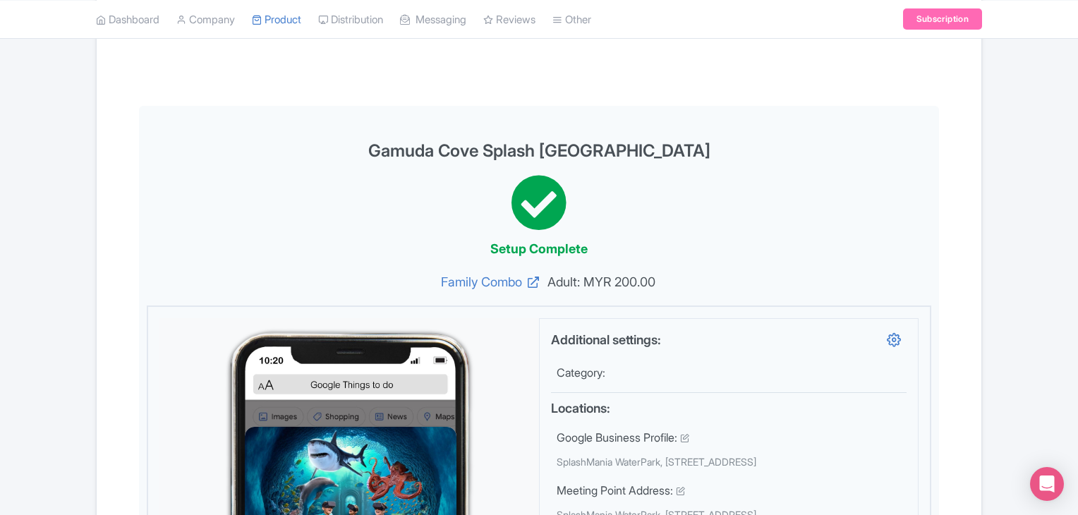
scroll to position [118, 0]
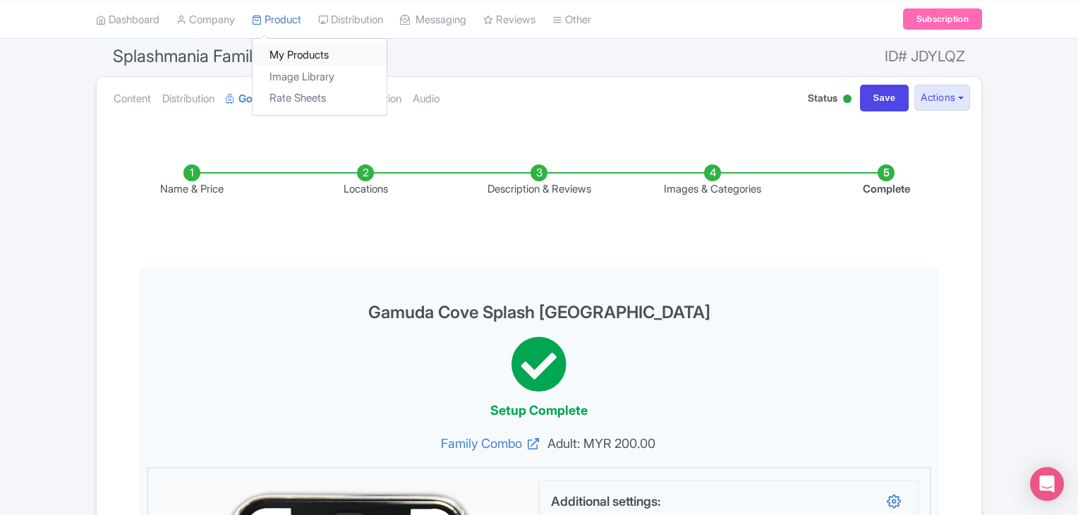
click at [291, 54] on link "My Products" at bounding box center [320, 55] width 134 height 22
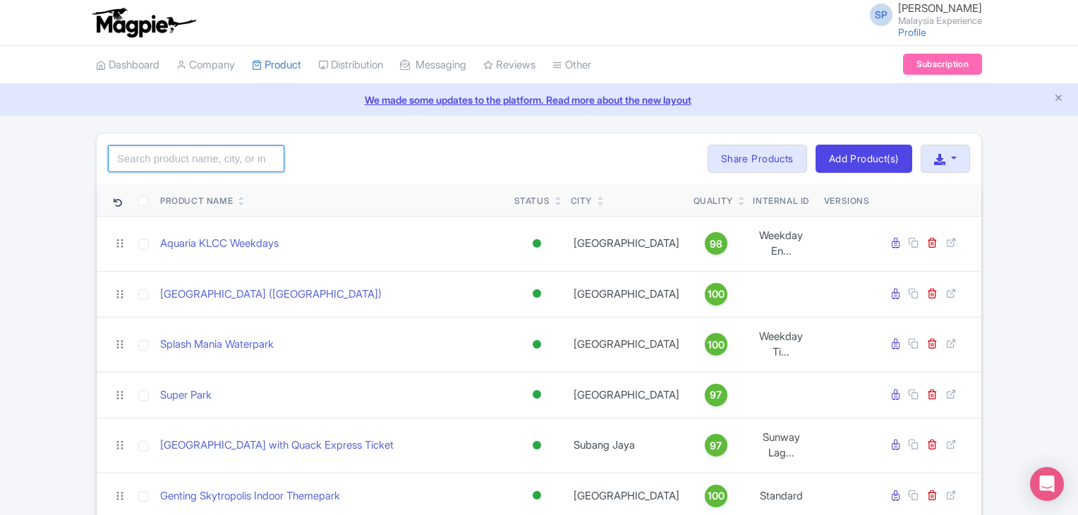
click at [200, 159] on input "search" at bounding box center [196, 158] width 176 height 27
click button "Search" at bounding box center [0, 0] width 0 height 0
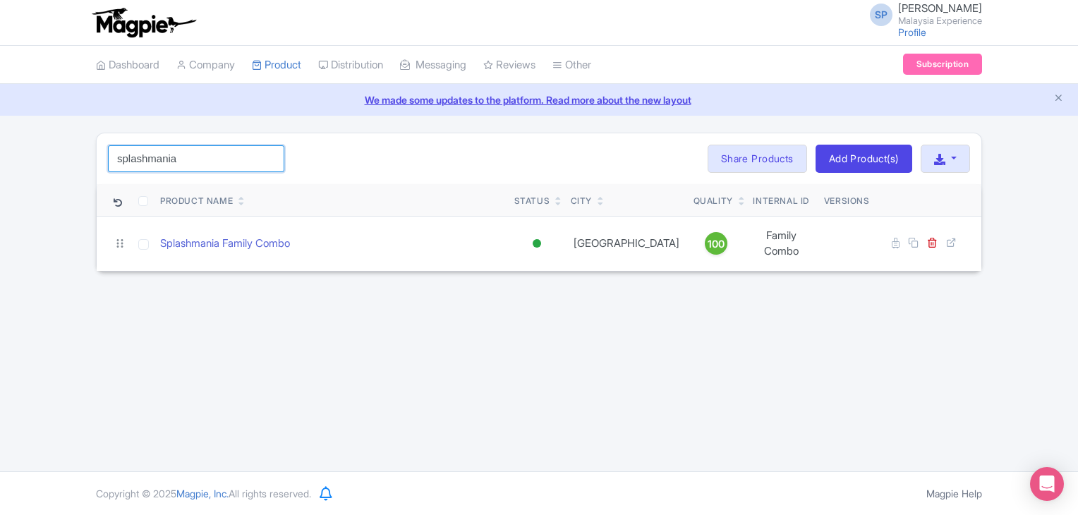
drag, startPoint x: 187, startPoint y: 167, endPoint x: 144, endPoint y: 175, distance: 43.9
click at [145, 179] on div "splashmania Search Bulk Actions Delete Add to Collection Share Products Add to …" at bounding box center [539, 158] width 885 height 51
type input "splash"
click button "Search" at bounding box center [0, 0] width 0 height 0
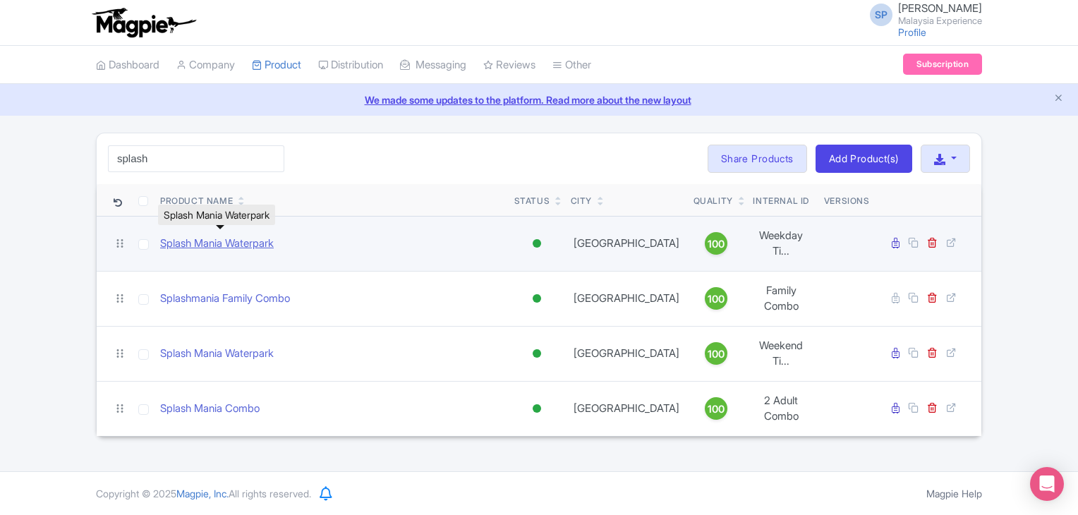
click at [217, 243] on link "Splash Mania Waterpark" at bounding box center [217, 244] width 114 height 16
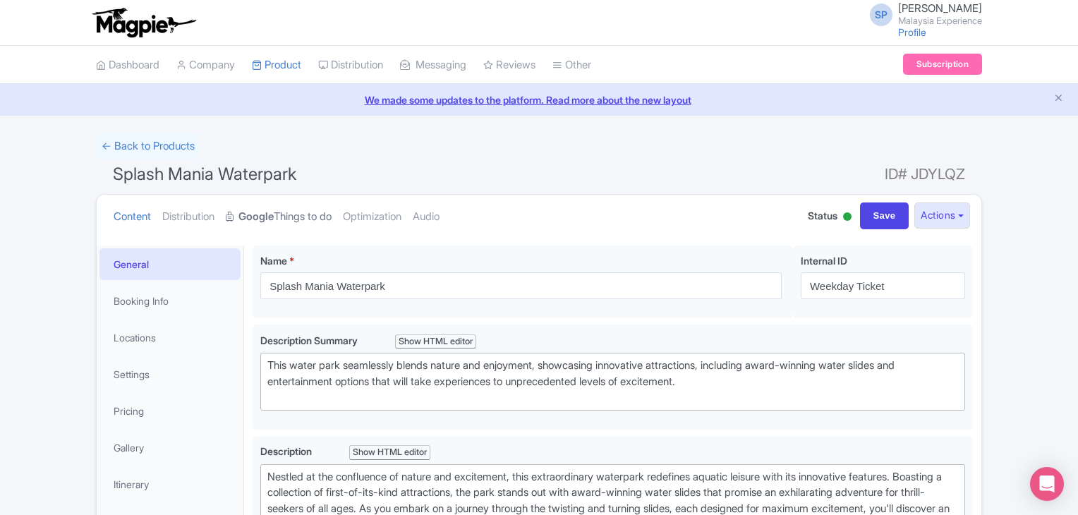
click at [303, 225] on link "Google Things to do" at bounding box center [279, 217] width 106 height 44
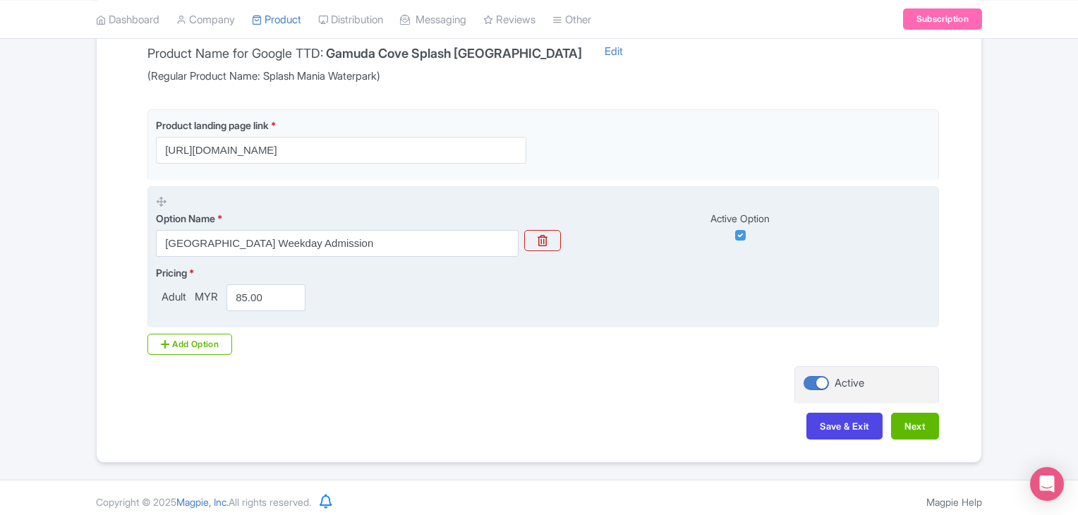
scroll to position [323, 0]
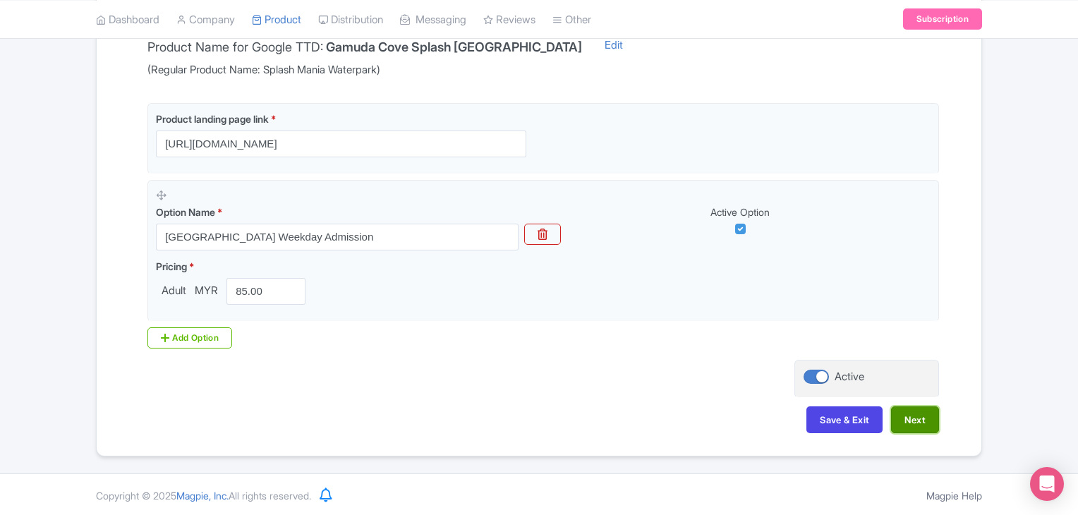
click at [931, 421] on button "Next" at bounding box center [915, 419] width 48 height 27
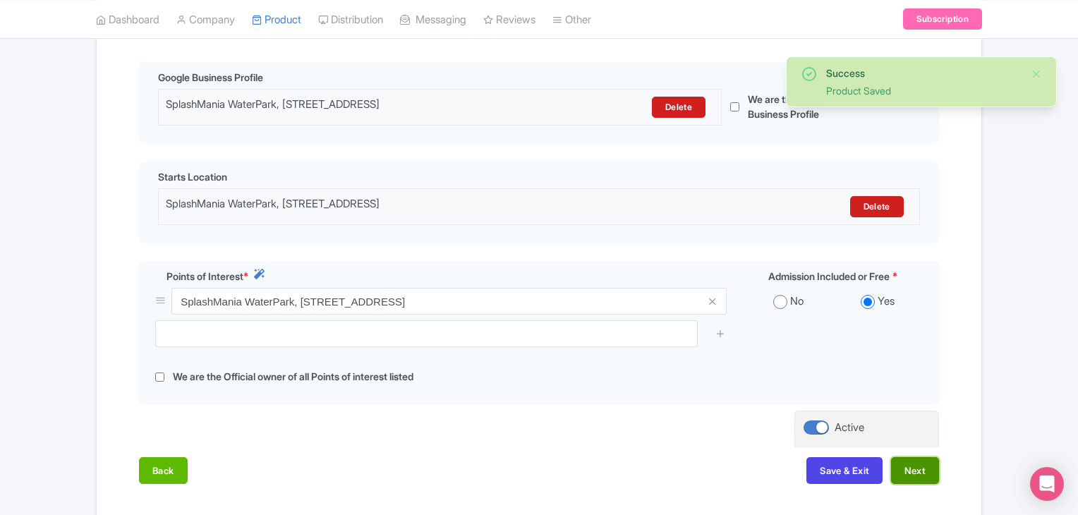
click at [910, 484] on button "Next" at bounding box center [915, 470] width 48 height 27
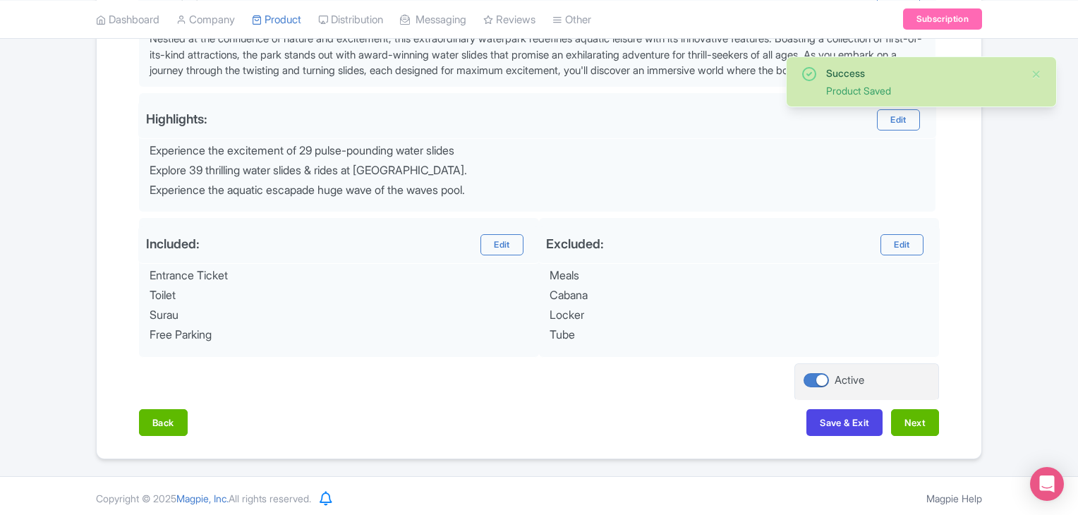
scroll to position [524, 0]
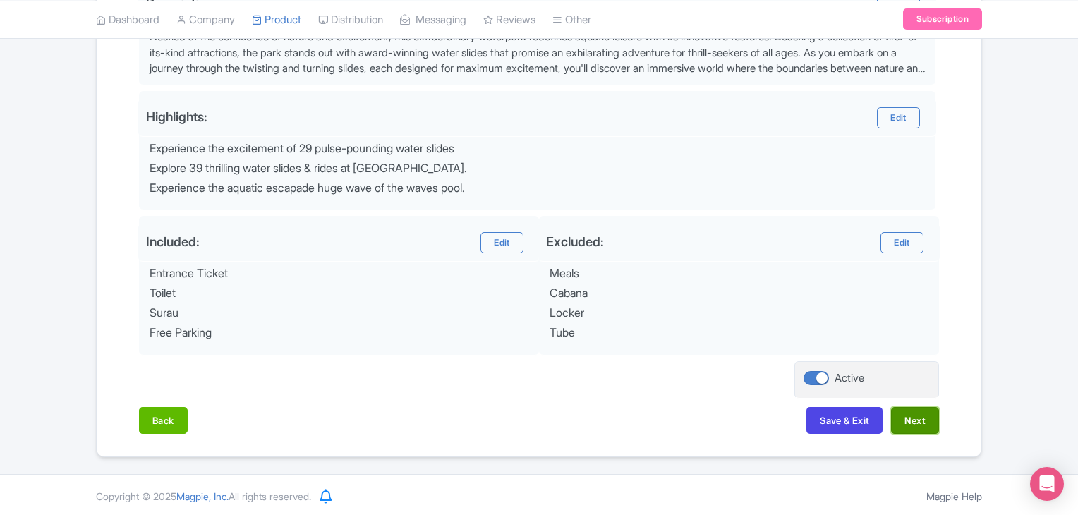
click at [926, 415] on button "Next" at bounding box center [915, 420] width 48 height 27
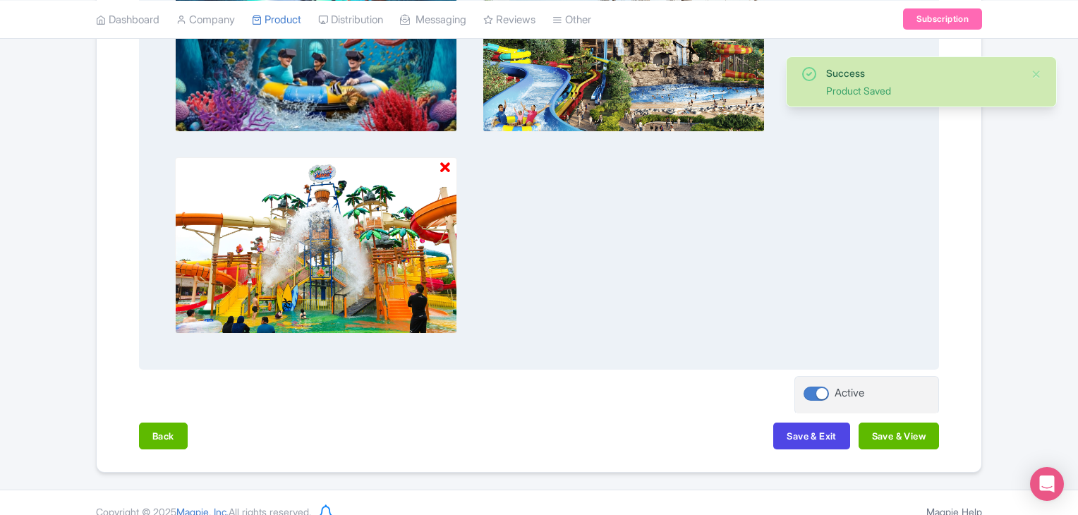
scroll to position [612, 0]
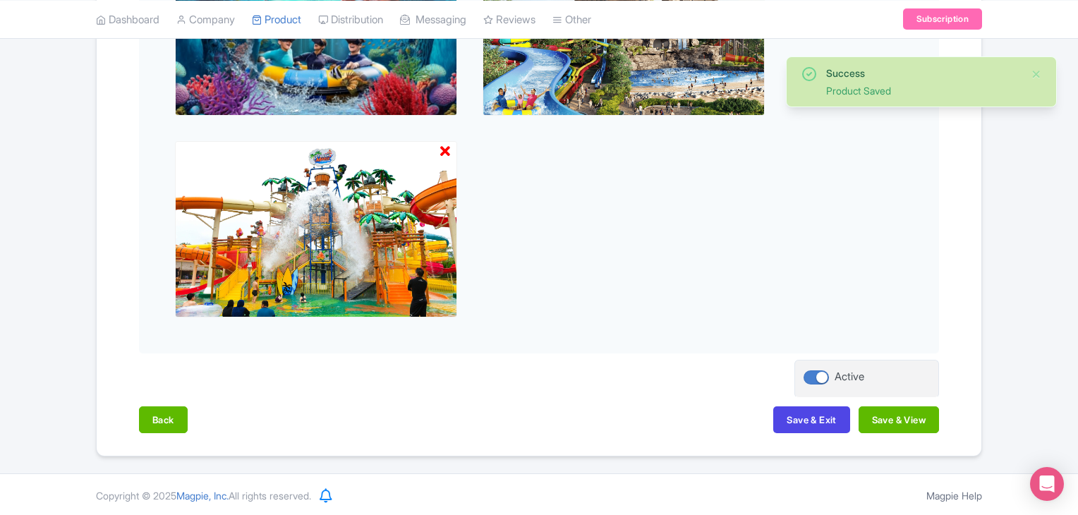
click at [916, 433] on div "Back Save & Exit Save & View" at bounding box center [539, 426] width 800 height 41
click at [904, 410] on button "Save & View" at bounding box center [899, 419] width 80 height 27
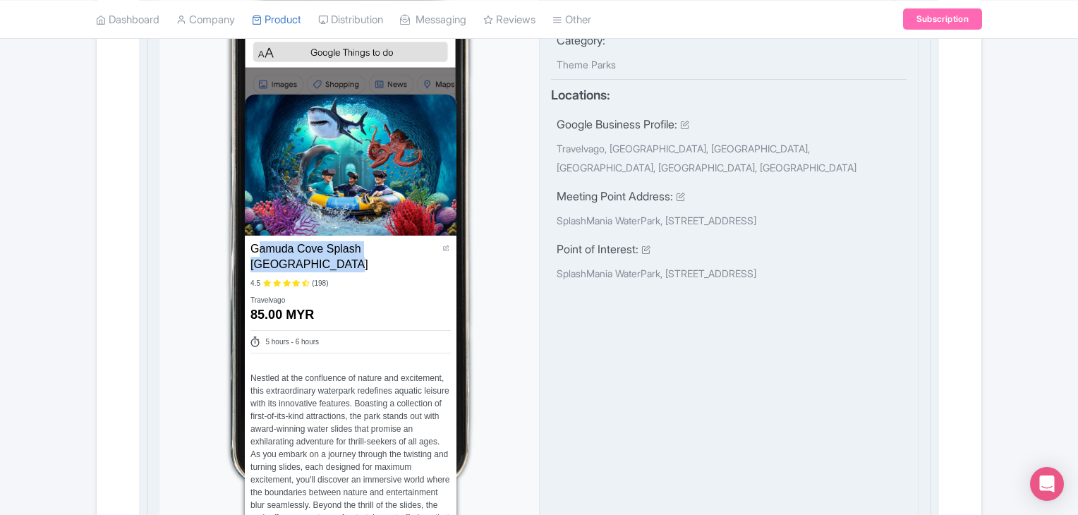
drag, startPoint x: 308, startPoint y: 258, endPoint x: 253, endPoint y: 243, distance: 56.3
click at [253, 243] on div "Gamuda Cove Splash [GEOGRAPHIC_DATA] Name * [GEOGRAPHIC_DATA]" at bounding box center [344, 256] width 188 height 31
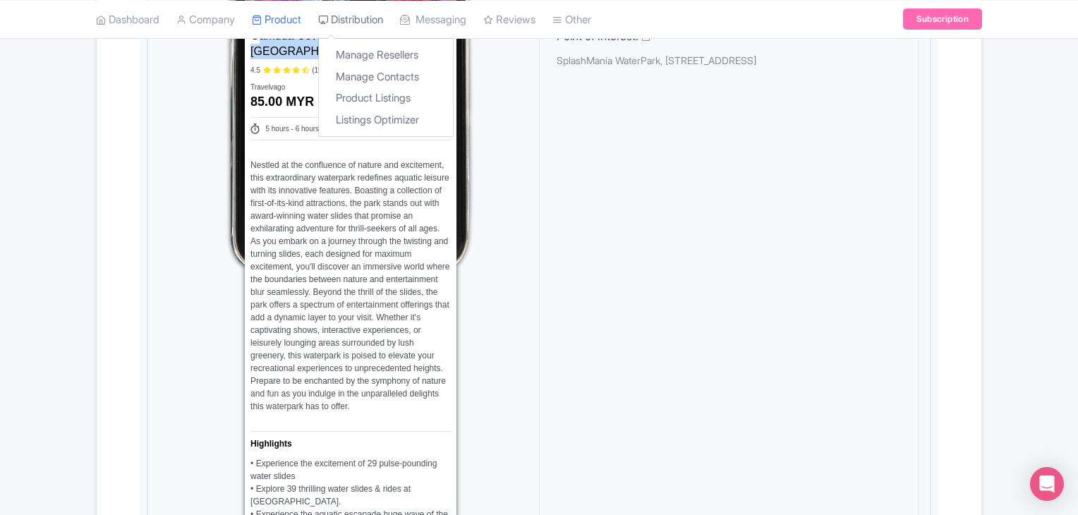
scroll to position [753, 0]
